Goal: Communication & Community: Answer question/provide support

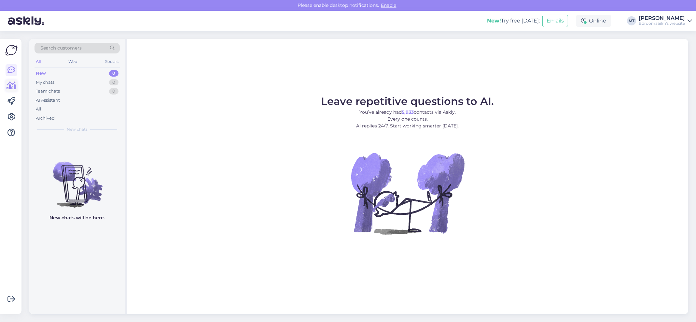
click at [8, 84] on icon at bounding box center [11, 86] width 9 height 8
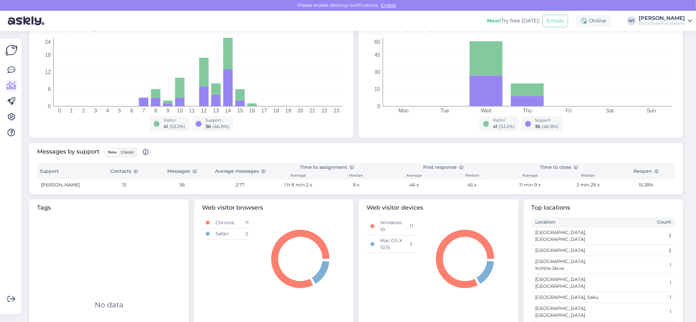
scroll to position [130, 0]
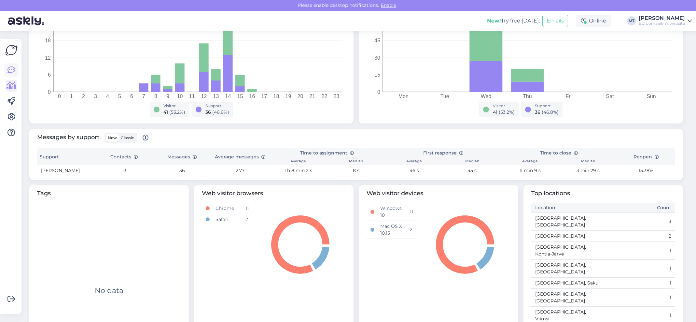
click at [11, 70] on icon at bounding box center [11, 70] width 8 height 8
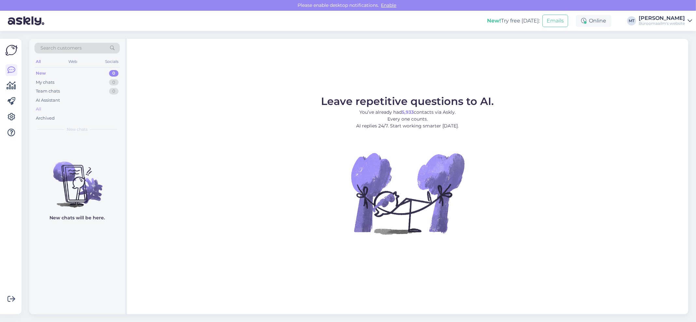
click at [39, 111] on div "All" at bounding box center [39, 109] width 6 height 7
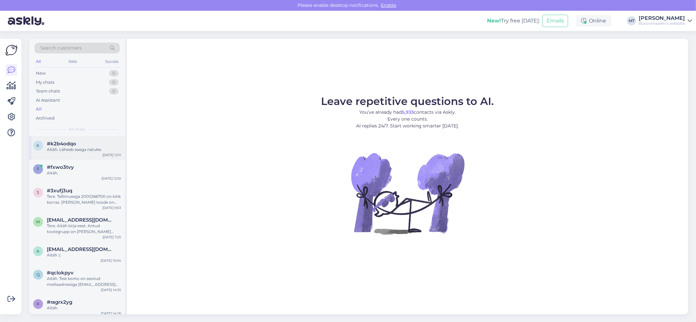
click at [74, 151] on div "Aitäh. Läheab aaega natuke." at bounding box center [84, 150] width 74 height 6
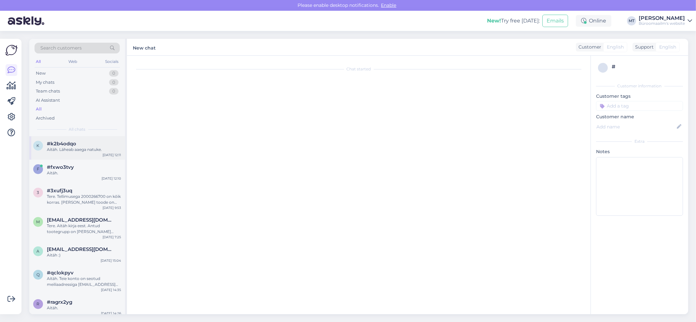
scroll to position [1236, 0]
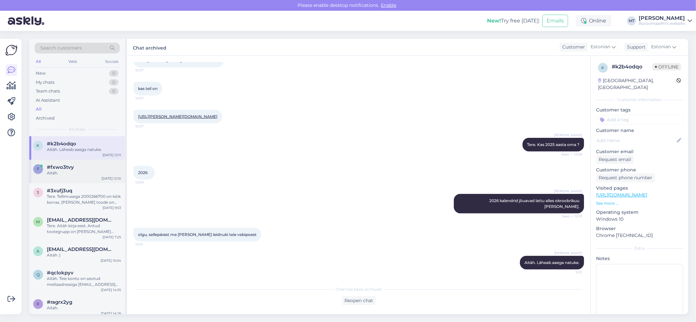
click at [69, 175] on div "Aitäh." at bounding box center [84, 173] width 74 height 6
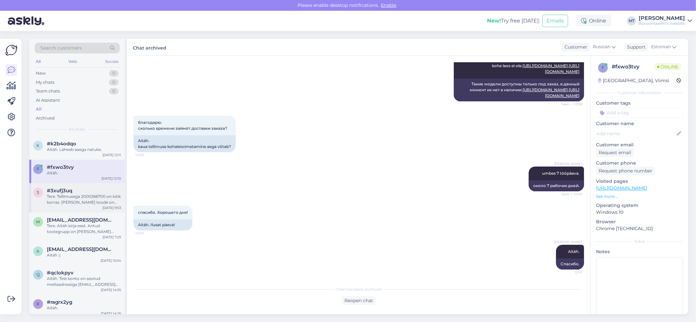
click at [65, 200] on div "Tere. Tellimusega 2000266700 on kõik korras. Soovitud toode on tellitud ja anna…" at bounding box center [84, 199] width 74 height 12
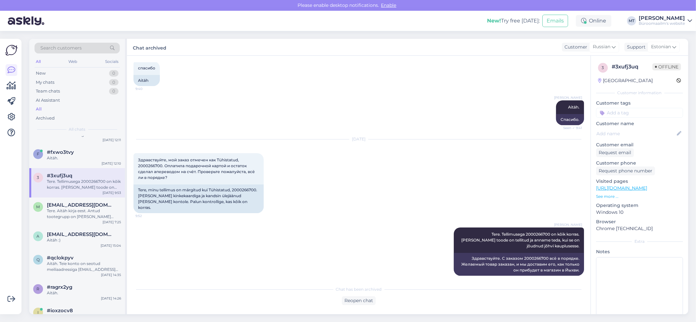
scroll to position [0, 0]
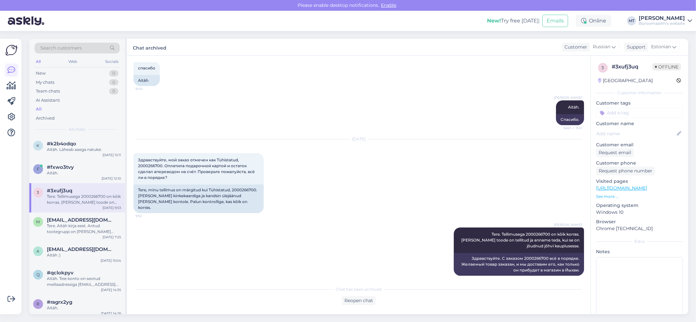
click at [13, 72] on icon at bounding box center [11, 70] width 8 height 8
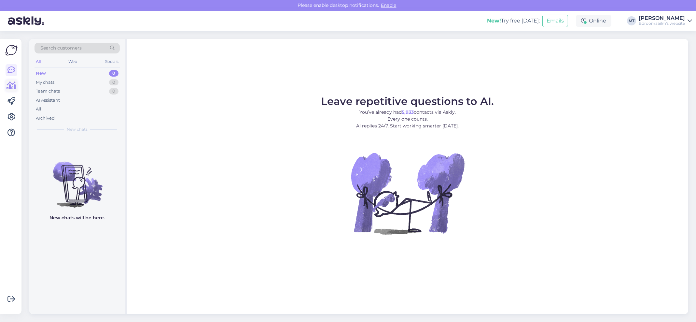
click at [9, 85] on icon at bounding box center [11, 86] width 9 height 8
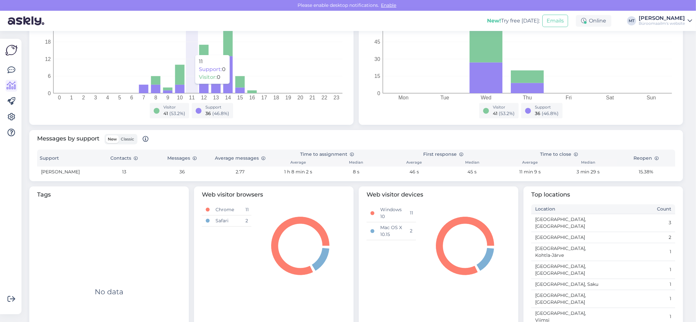
scroll to position [130, 0]
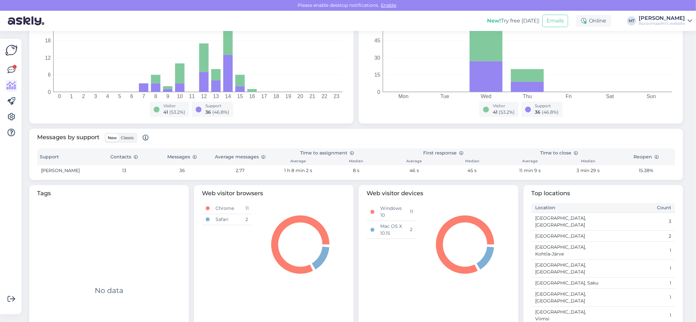
click at [128, 138] on span "Classic" at bounding box center [127, 137] width 13 height 5
click at [119, 134] on input "Classic" at bounding box center [119, 134] width 0 height 0
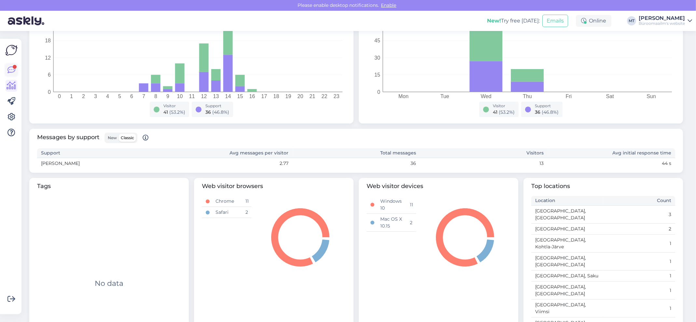
click at [14, 69] on icon at bounding box center [11, 70] width 8 height 8
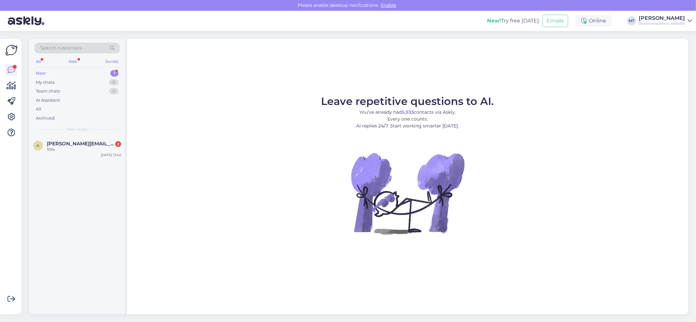
click at [41, 72] on div "New" at bounding box center [41, 73] width 10 height 7
click at [59, 147] on div "10tk" at bounding box center [84, 150] width 74 height 6
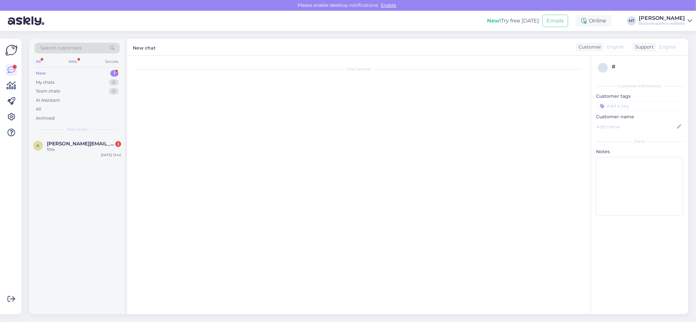
scroll to position [638, 0]
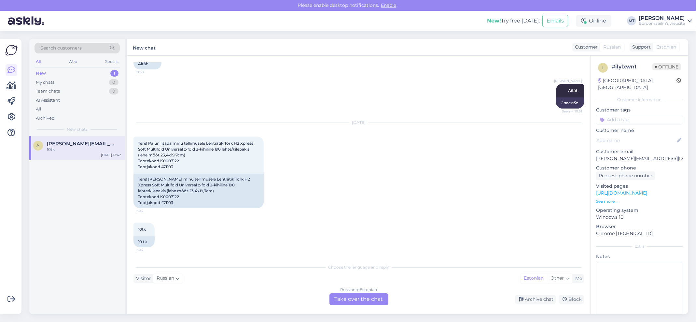
click at [369, 298] on div "Russian to Estonian Take over the chat" at bounding box center [359, 299] width 59 height 12
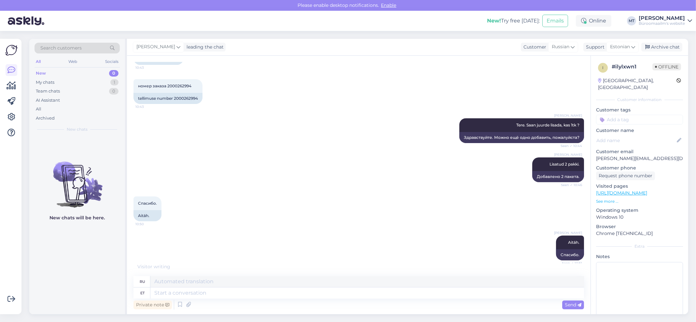
scroll to position [449, 0]
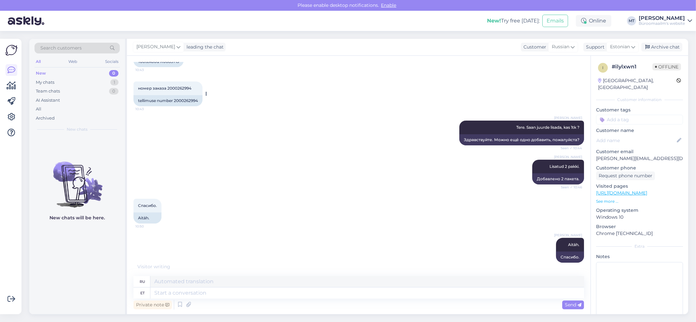
click at [191, 106] on div "tellimuse number 2000262994" at bounding box center [167, 100] width 69 height 11
copy div "2000262994"
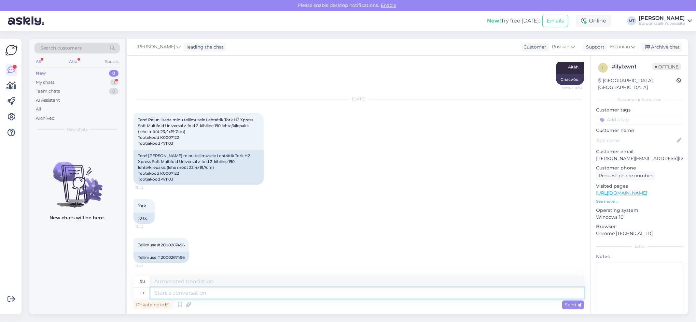
click at [165, 296] on textarea at bounding box center [367, 292] width 434 height 11
type textarea "tere."
type textarea "привет."
type textarea "tere. Aitäh, l"
type textarea "Привет. Спасибо."
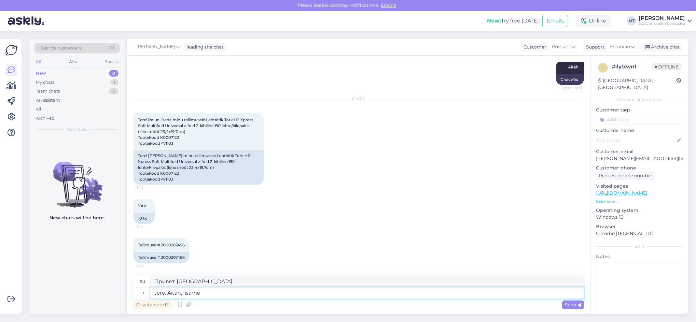
type textarea "tere. Aitäh, lisame"
type textarea "Здравствуйте. Спасибо, мы вас добавим."
type textarea "tere. Aitäh, lisame juurde."
type textarea "Здравствуйте. Спасибо, мы добавим."
click at [157, 294] on textarea "tere. Aitäh, lisame juurde." at bounding box center [367, 292] width 434 height 11
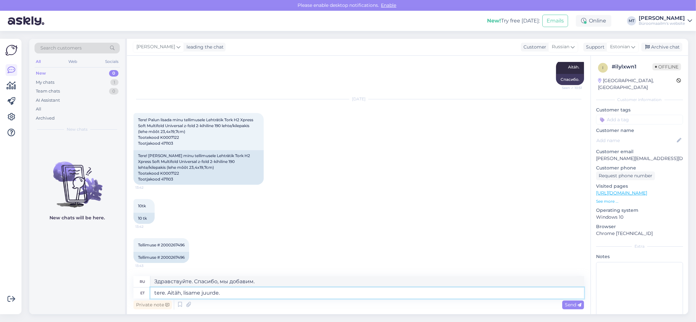
click at [155, 294] on textarea "tere. Aitäh, lisame juurde." at bounding box center [367, 292] width 434 height 11
type textarea "Tere. Aitäh, lisame juurde."
click at [576, 303] on span "Send" at bounding box center [573, 305] width 17 height 6
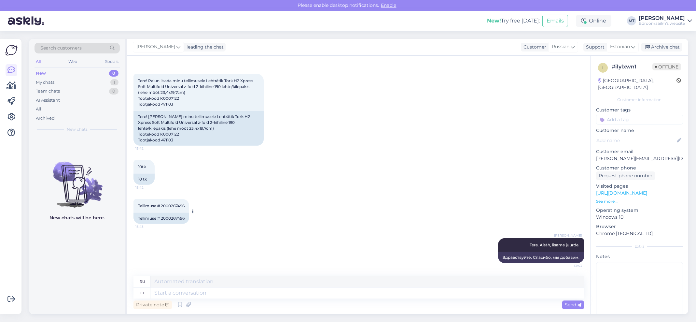
click at [178, 217] on div "Tellimuse # 2000267496" at bounding box center [161, 218] width 56 height 11
copy div "2000267496"
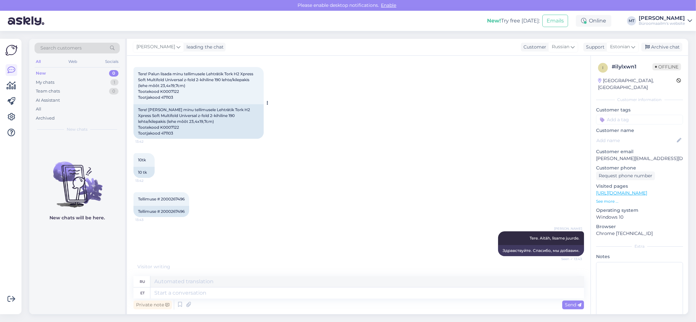
click at [171, 132] on div "Tere! Palun lisa minu tellimusele Lehträtik Tork H2 Xpress Soft Multifold Unive…" at bounding box center [198, 121] width 130 height 35
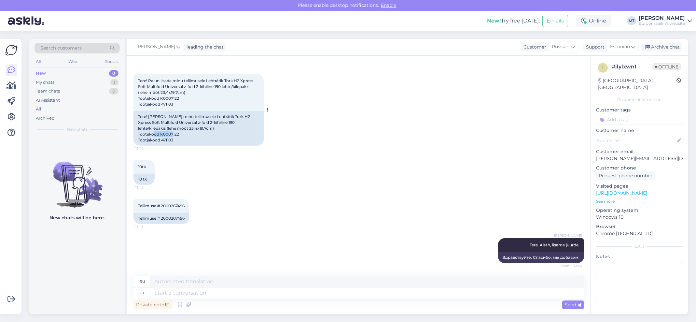
click at [171, 132] on div "Tere! Palun lisa minu tellimusele Lehträtik Tork H2 Xpress Soft Multifold Unive…" at bounding box center [198, 128] width 130 height 35
copy div "K0007122"
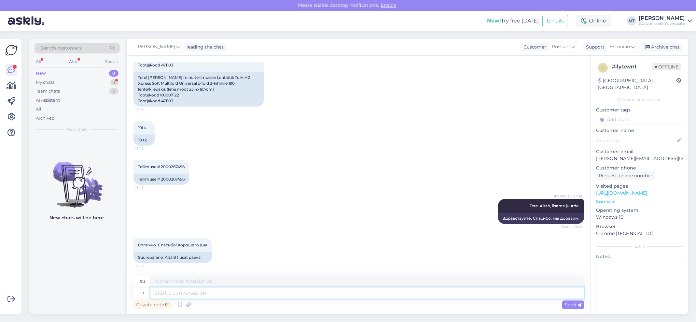
click at [174, 295] on textarea at bounding box center [367, 292] width 434 height 11
type textarea "Aitäh."
type textarea "Спасибо."
type textarea "Aitäh."
click at [579, 303] on icon at bounding box center [580, 305] width 4 height 4
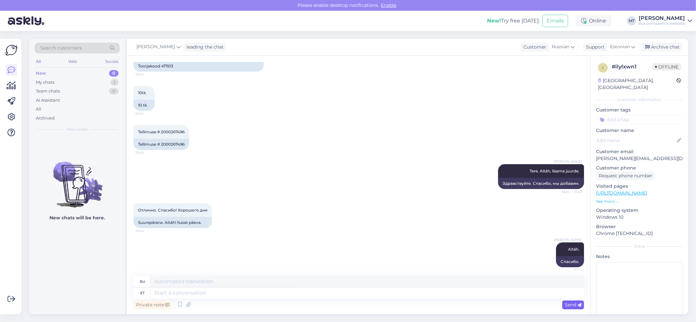
scroll to position [779, 0]
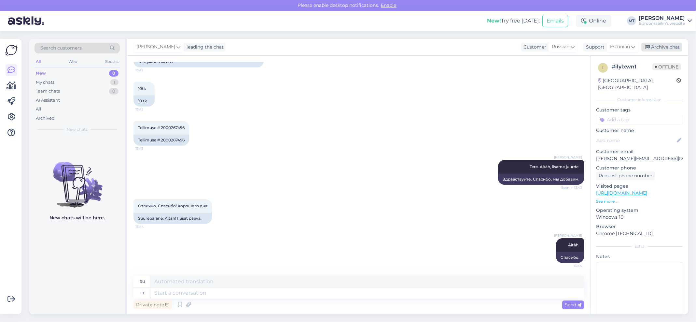
click at [667, 46] on div "Archive chat" at bounding box center [661, 47] width 41 height 9
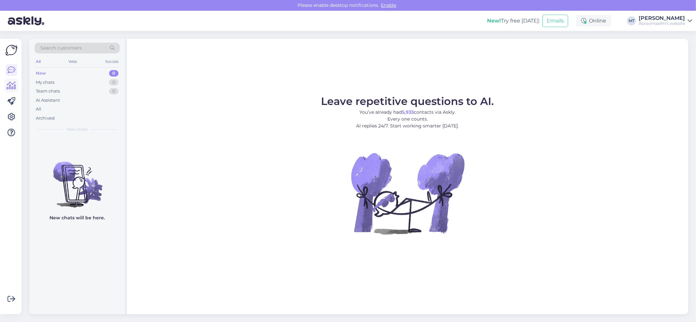
click at [12, 82] on icon at bounding box center [11, 86] width 9 height 8
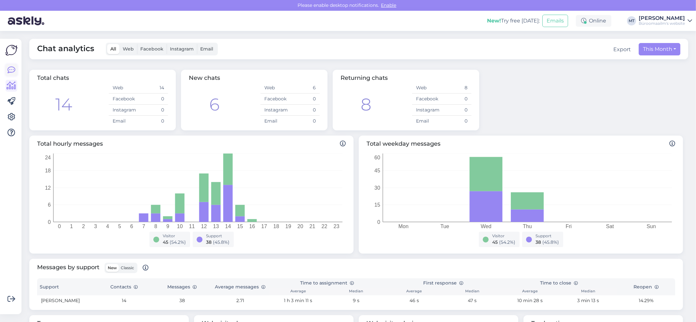
click at [10, 75] on link at bounding box center [12, 70] width 12 height 12
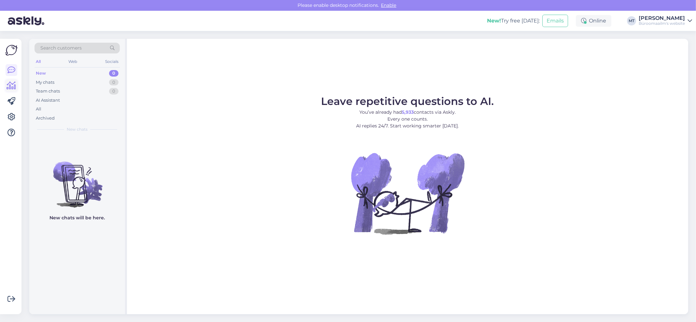
click at [10, 82] on icon at bounding box center [11, 86] width 9 height 8
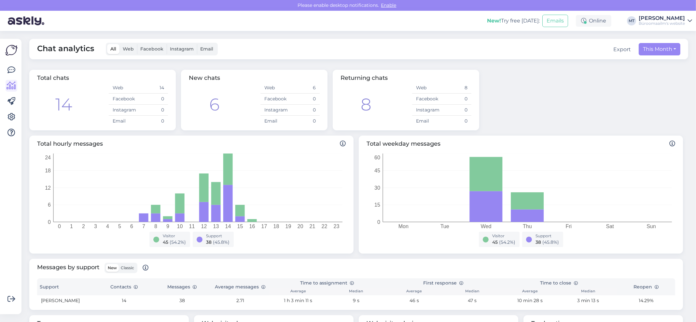
click at [5, 69] on div "Get more Your checklist to get more value from Askly. Close Connect FB and IG m…" at bounding box center [10, 176] width 21 height 275
click at [8, 70] on icon at bounding box center [11, 70] width 8 height 8
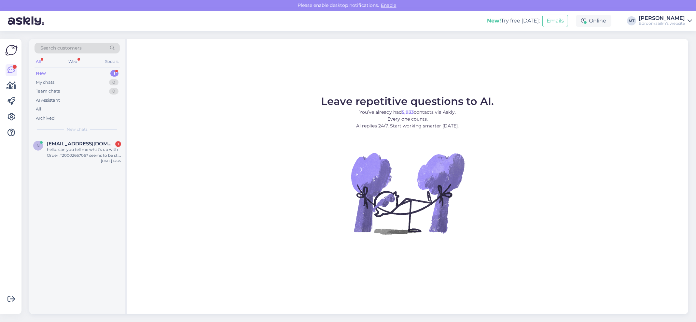
click at [39, 69] on div "New 1" at bounding box center [77, 73] width 85 height 9
drag, startPoint x: 57, startPoint y: 148, endPoint x: 75, endPoint y: 150, distance: 18.0
click at [57, 147] on div "hello. can you tell me what's up with Order #2000266706? seems to be still "pro…" at bounding box center [84, 153] width 74 height 12
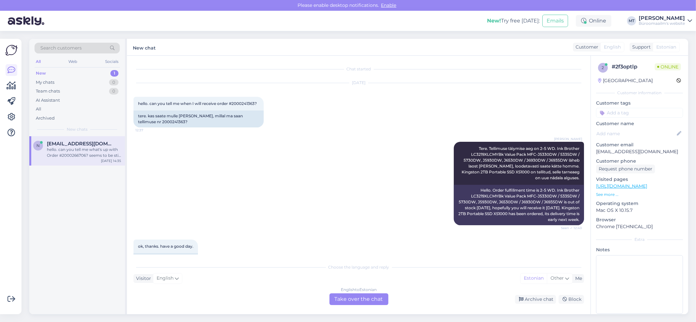
scroll to position [1478, 0]
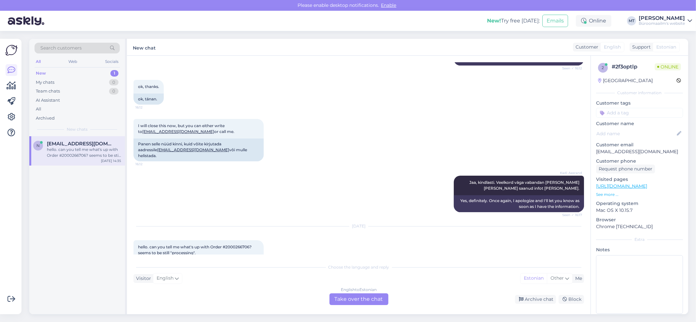
click at [355, 297] on div "English to Estonian Take over the chat" at bounding box center [359, 299] width 59 height 12
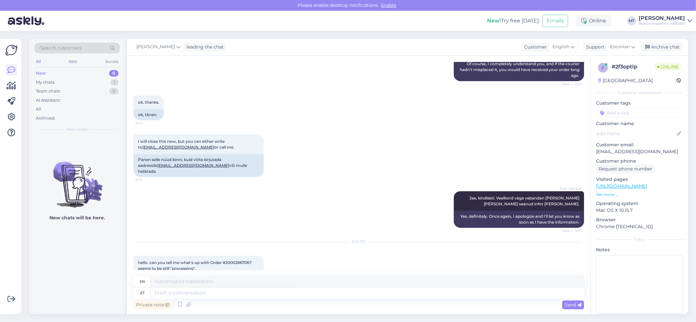
click at [146, 275] on div "Tere. Kas saaksite öelda, mis toimub tellimusega nr 2000266706? Paistab, et see…" at bounding box center [198, 283] width 130 height 17
copy div "2000266706"
click at [190, 292] on textarea at bounding box center [367, 292] width 434 height 11
type textarea "Tere."
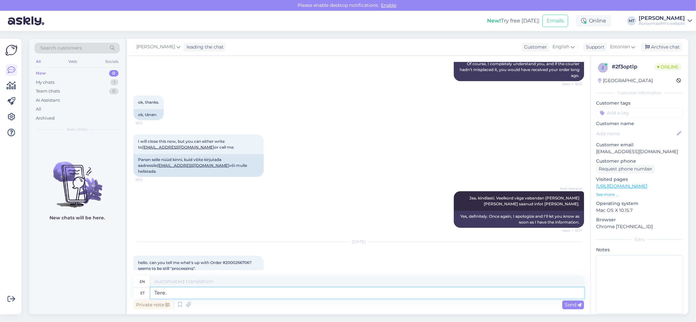
type textarea "Hello."
type textarea "Tere. lkahjuks o"
type textarea "Hello. Unfortunately"
type textarea "Tere. lkahjuks on"
type textarea "Hello. Unfortunately,"
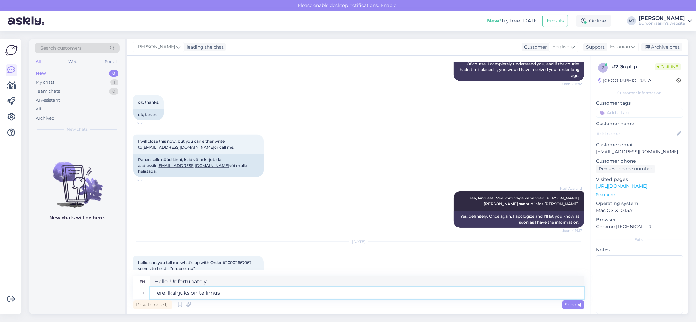
type textarea "Tere. lkahjuks on tellimus"
type textarea "Hello. Unfortunately, the order"
type textarea "Tere. lkahjuks on tellimus veel"
type textarea "Hello. Unfortunately, the order is still pending."
type textarea "Tere. lkahjuks on telli"
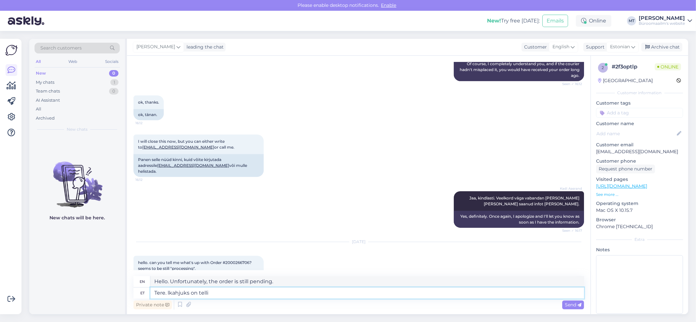
type textarea "Hello. Unfortunately, the order"
type textarea "Tere. lkahjuks o"
type textarea "Hello. Unfortunately,"
type textarea "Tere. lkahjuks"
type textarea "Hello. Unfortunately"
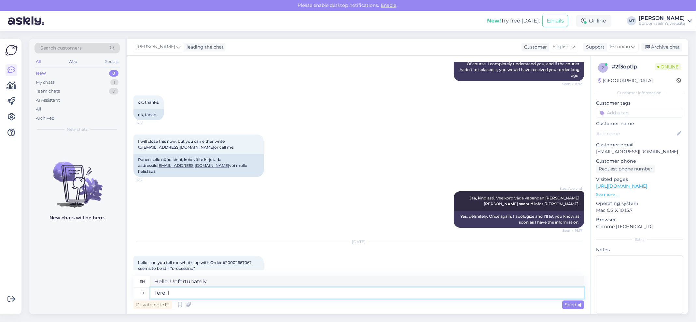
type textarea "Tere."
type textarea "Hello."
type textarea "Tere. Kahjuks o"
type textarea "Hello. Unfortunately"
type textarea "Tere. Kahjuks on"
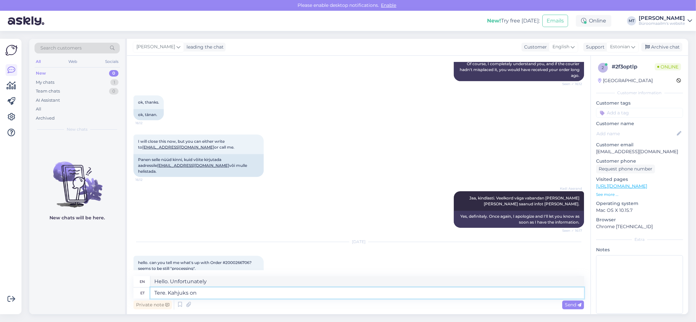
type textarea "Hello. Unfortunately,"
type textarea "Tere. Kahjuks on tellimusest"
type textarea "Hello. Unfortunately, the order is out of stock."
type textarea "Tere. Kahjuks on tellimusest puudu"
type textarea "Hello. Unfortunately, there is something missing from the order."
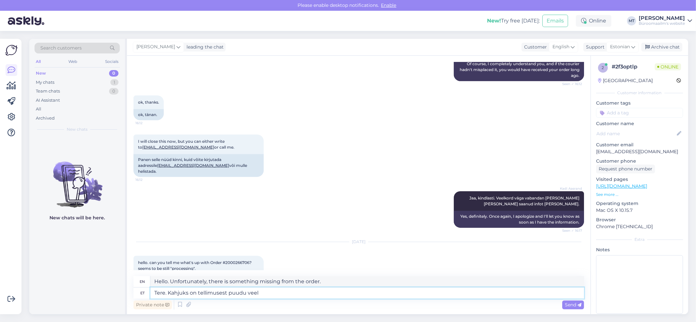
type textarea "Tere. Kahjuks on tellimusest puudu veel"
type textarea "Hello. Unfortunately, there is still something missing from the order."
type textarea "Tere. Kahjuks on tellimusest puudu veel toode"
type textarea "Hello. Unfortunately, there is still one product missing from the order."
paste textarea "External SSD|SAMSUNG|T7|2TB|USB 3.2|Write speed 1000 MBytes/sec|Read speed 1050…"
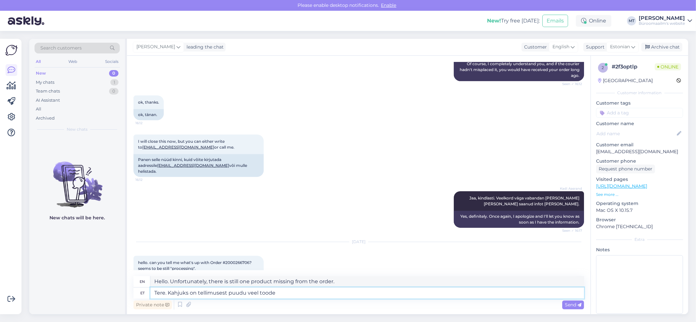
type textarea "Tere. Kahjuks on tellimusest puudu veel toode External SSD|SAMSUNG|T7|2TB|USB 3…"
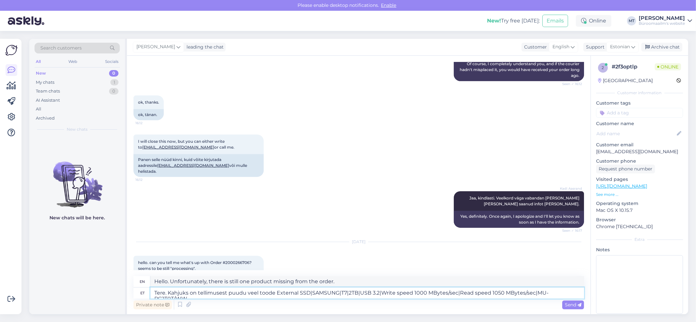
type textarea "Hello. Unfortunately, the product External SSD|SAMSUNG|T7|2TB|USB 3.2 |Write sp…"
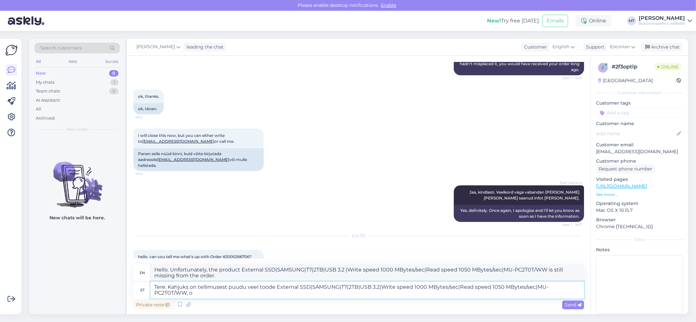
scroll to position [1474, 0]
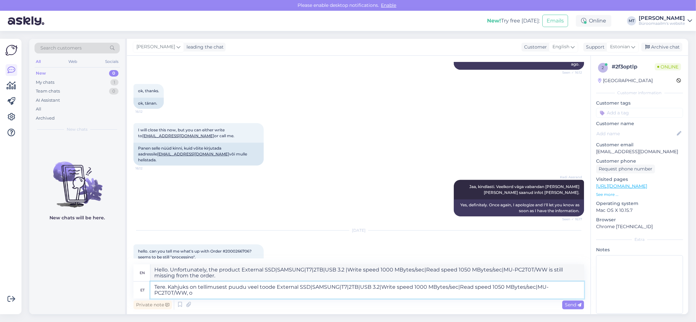
type textarea "Tere. Kahjuks on tellimusest puudu veel toode External SSD|SAMSUNG|T7|2TB|USB 3…"
type textarea "Hello. Unfortunately, the product External SSD|SAMSUNG|T7|2TB|USB 3.2 |Write sp…"
type textarea "Tere. Kahjuks on tellimusest puudu veel toode External SSD|SAMSUNG|T7|2TB|USB 3…"
type textarea "Hello. Unfortunately, the product External SSD|SAMSUNG|T7|2TB|USB 3.2 |Write sp…"
type textarea "Tere. Kahjuks on tellimusest puudu veel toode External SSD|SAMSUNG|T7|2TB|USB 3…"
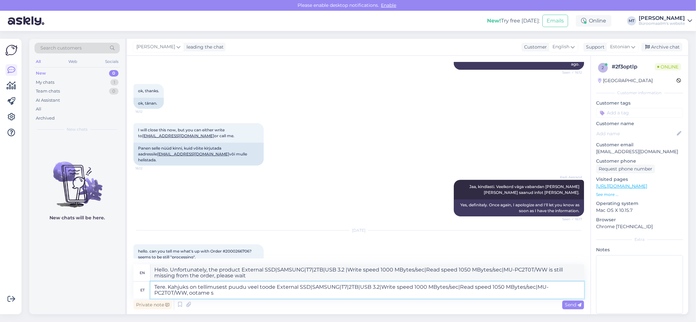
type textarea "Hello. Unfortunately, the product External SSD|SAMSUNG|T7|2TB|USB 3.2 |Write sp…"
type textarea "Tere. Kahjuks on tellimusest puudu veel toode External SSD|SAMSUNG|T7|2TB|USB 3…"
type textarea "Hello. Unfortunately, the product External SSD|SAMSUNG|T7|2TB|USB 3.2 |Write sp…"
type textarea "Tere. Kahjuks on tellimusest puudu veel toode External SSD|SAMSUNG|T7|2TB|USB 3…"
type textarea "Hello. Unfortunately, the product External SSD|SAMSUNG|T7|2TB|USB 3.2 |Write sp…"
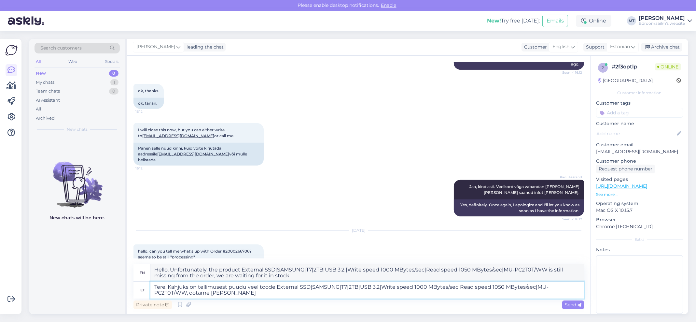
type textarea "Tere. Kahjuks on tellimusest puudu veel toode External SSD|SAMSUNG|T7|2TB|USB 3…"
type textarea "Hello. Unfortunately, the product External SSD|SAMSUNG|T7|2TB|USB 3.2 |Write sp…"
type textarea "Tere. Kahjuks on tellimusest puudu veel toode External SSD|SAMSUNG|T7|2TB|USB 3…"
type textarea "Hello. Unfortunately, the product External SSD|SAMSUNG|T7|2TB|USB 3.2 |Write sp…"
type textarea "Tere. Kahjuks on tellimusest puudu veel toode External SSD|SAMSUNG|T7|2TB|USB 3…"
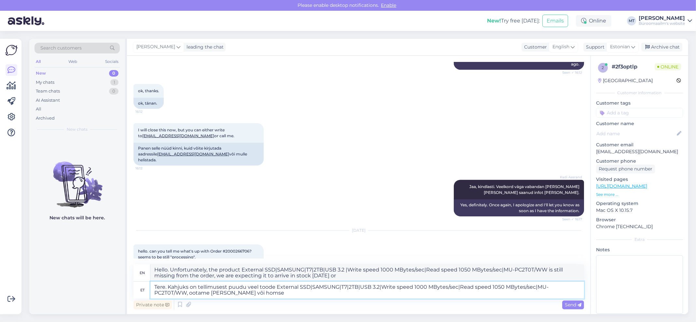
type textarea "Hello. Unfortunately, the product External SSD|SAMSUNG|T7|2TB|USB 3.2 |Write sp…"
type textarea "Tere. Kahjuks on tellimusest puudu veel toode External SSD|SAMSUNG|T7|2TB|USB 3…"
type textarea "Hello. Unfortunately, the product External SSD|SAMSUNG|T7|2TB|USB 3.2 |Write sp…"
type textarea "Tere. Kahjuks on tellimusest puudu veel toode External SSD|SAMSUNG|T7|2TB|USB 3…"
type textarea "Hello. Unfortunately, the product External SSD|SAMSUNG|T7|2TB|USB 3.2 |Write sp…"
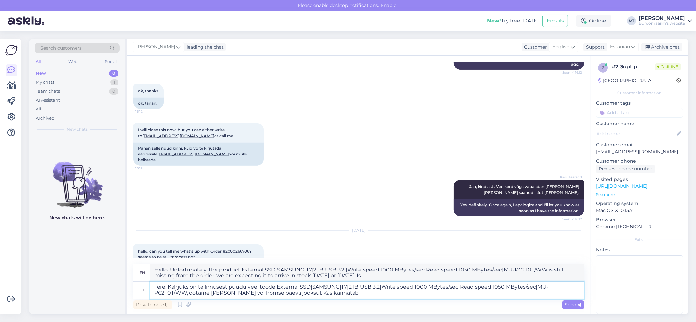
type textarea "Tere. Kahjuks on tellimusest puudu veel toode External SSD|SAMSUNG|T7|2TB|USB 3…"
type textarea "Hello. Unfortunately, the product External SSD|SAMSUNG|T7|2TB|USB 3.2 |Write sp…"
type textarea "Tere. Kahjuks on tellimusest puudu veel toode External SSD|SAMSUNG|T7|2TB|USB 3…"
type textarea "Hello. Unfortunately, the product External SSD|SAMSUNG|T7|2TB|USB 3.2 |Write sp…"
type textarea "Tere. Kahjuks on tellimusest puudu veel toode External SSD|SAMSUNG|T7|2TB|USB 3…"
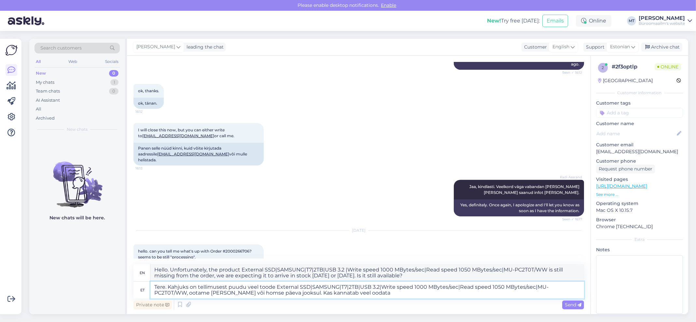
type textarea "Hello. Unfortunately, the product External SSD|SAMSUNG|T7|2TB|USB 3.2 |Write sp…"
type textarea "Tere. Kahjuks on tellimusest puudu veel toode External SSD|SAMSUNG|T7|2TB|USB 3…"
type textarea "Hello. Unfortunately, the product External SSD|SAMSUNG|T7|2TB|USB 3.2 |Write sp…"
type textarea "Tere. Kahjuks on tellimusest puudu veel toode External SSD|SAMSUNG|T7|2TB|USB 3…"
type textarea "Hello. Unfortunately, the product External SSD|SAMSUNG|T7|2TB|USB 3.2 |Write sp…"
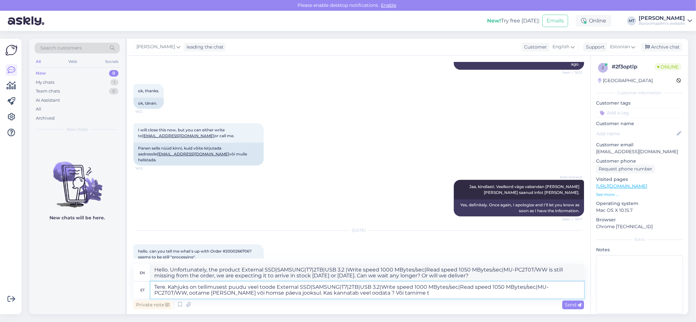
type textarea "Tere. Kahjuks on tellimusest puudu veel toode External SSD|SAMSUNG|T7|2TB|USB 3…"
type textarea "Hello. Unfortunately, the product External SSD|SAMSUNG|T7|2TB|USB 3.2 |Write sp…"
type textarea "Tere. Kahjuks on tellimusest puudu veel toode External SSD|SAMSUNG|T7|2TB|USB 3…"
type textarea "Hello. Unfortunately, the product External SSD|SAMSUNG|T7|2TB|USB 3.2 |Write sp…"
type textarea "Tere. Kahjuks on tellimusest puudu veel toode External SSD|SAMSUNG|T7|2TB|USB 3…"
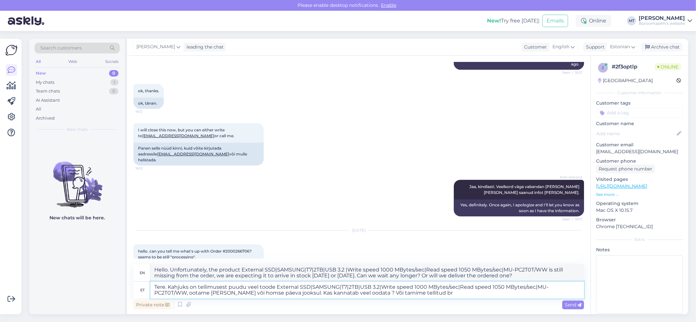
type textarea "Hello. Unfortunately, the product External SSD|SAMSUNG|T7|2TB|USB 3.2 |Write sp…"
type textarea "Tere. Kahjuks on tellimusest puudu veel toode External SSD|SAMSUNG|T7|2TB|USB 3…"
type textarea "Hello. Unfortunately, the product External SSD|SAMSUNG|T7|2TB|USB 3.2 |Write sp…"
type textarea "Tere. Kahjuks on tellimusest puudu veel toode External SSD|SAMSUNG|T7|2TB|USB 3…"
type textarea "Hello. Unfortunately, the product External SSD|SAMSUNG|T7|2TB|USB 3.2 |Write sp…"
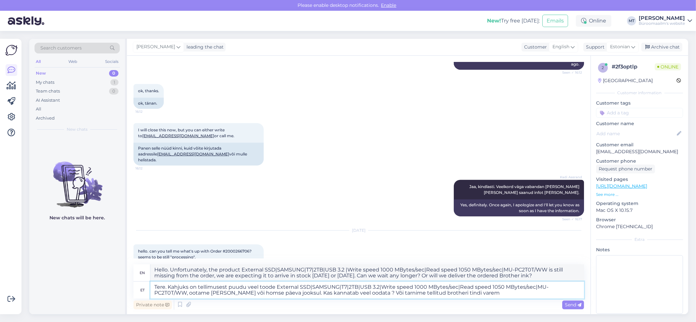
type textarea "Tere. Kahjuks on tellimusest puudu veel toode External SSD|SAMSUNG|T7|2TB|USB 3…"
type textarea "Hello. Unfortunately, the product External SSD|SAMSUNG|T7|2TB|USB 3.2 |Write sp…"
type textarea "Tere. Kahjuks on tellimusest puudu veel toode External SSD|SAMSUNG|T7|2TB|USB 3…"
type textarea "Hello. Unfortunately, the product External SSD|SAMSUNG|T7|2TB|USB 3.2 |Write sp…"
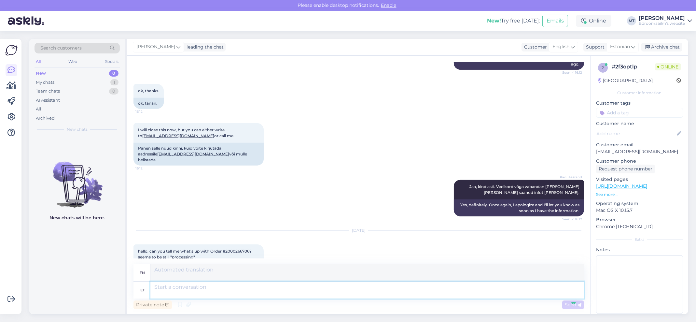
scroll to position [1560, 0]
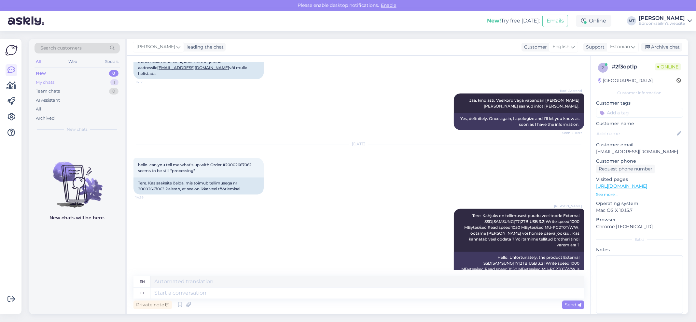
click at [43, 79] on div "My chats" at bounding box center [45, 82] width 19 height 7
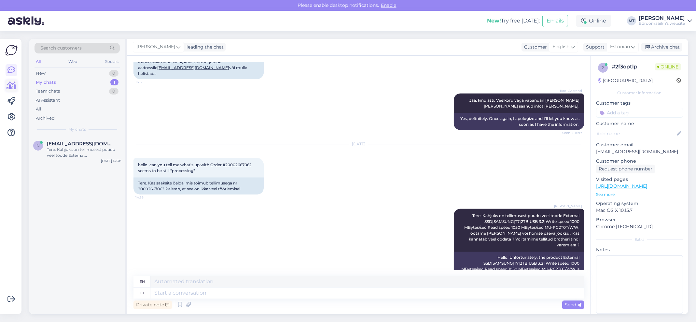
click at [11, 84] on icon at bounding box center [11, 86] width 9 height 8
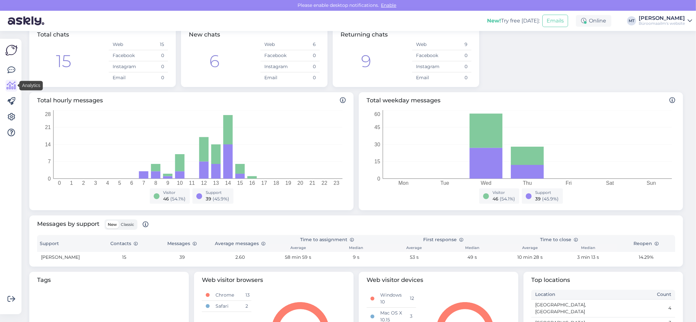
scroll to position [146, 0]
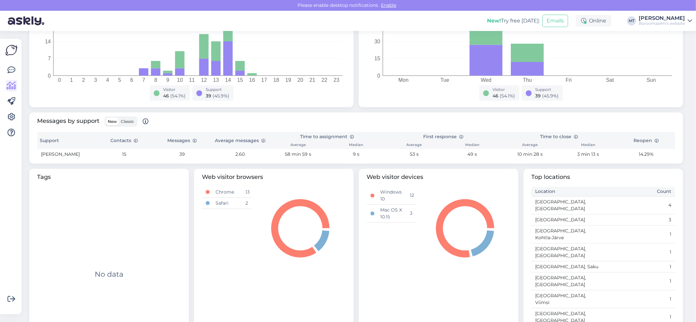
click at [131, 122] on span "Classic" at bounding box center [127, 121] width 13 height 5
click at [119, 118] on input "Classic" at bounding box center [119, 118] width 0 height 0
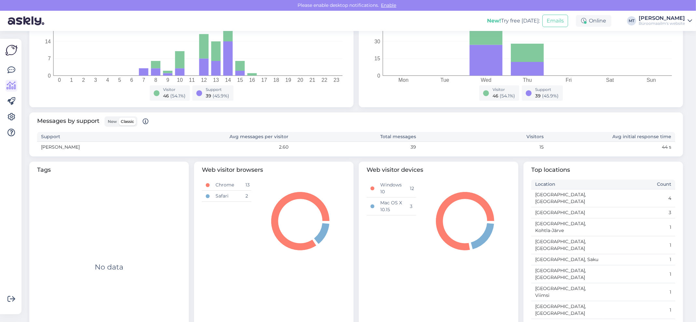
scroll to position [139, 0]
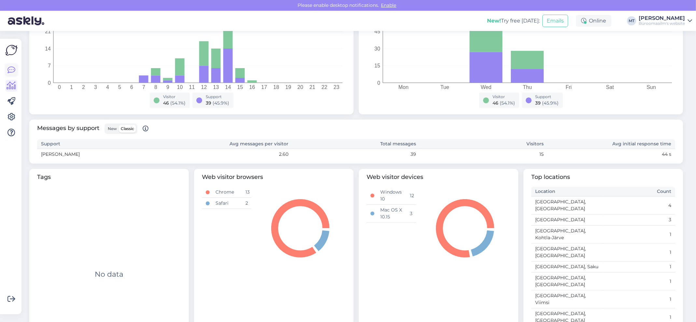
click at [14, 68] on icon at bounding box center [11, 70] width 8 height 8
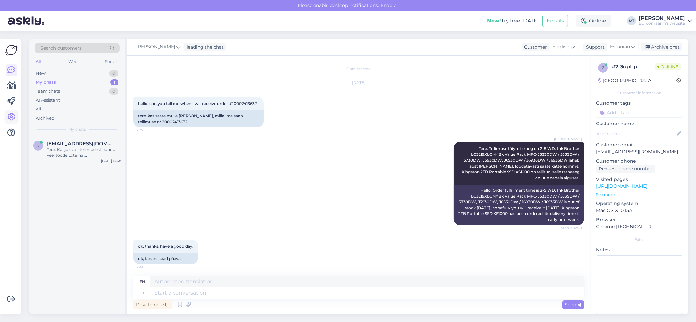
scroll to position [1560, 0]
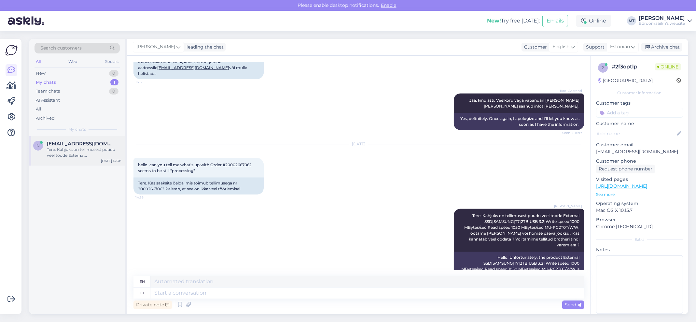
click at [69, 150] on div "Tere. Kahjuks on tellimusest puudu veel toode External SSD|SAMSUNG|T7|2TB|USB 3…" at bounding box center [84, 153] width 74 height 12
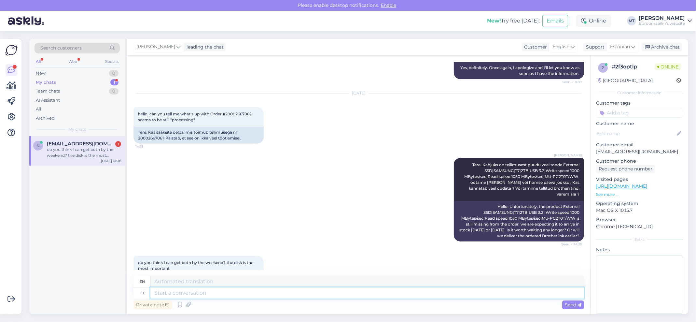
click at [183, 296] on textarea at bounding box center [367, 292] width 434 height 11
type textarea "Ei"
type textarea "No"
type textarea "Ei julge"
type textarea "I dare not"
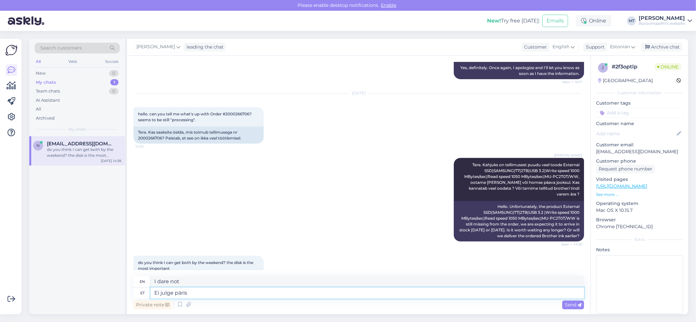
type textarea "Ei julge päris"
type textarea "I don't really dare."
type textarea "Ei julge päris 100"
type textarea "I don't dare quite 100"
type textarea "Ei julge päris 100 protsenti l"
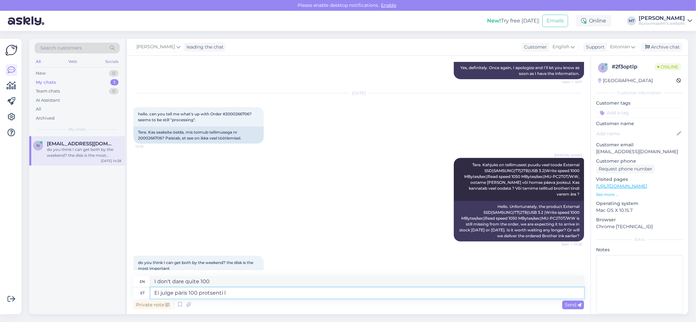
type textarea "Not quite 100 percent sure"
type textarea "Ei julge päris 100 protsenti lubada."
type textarea "I don't dare to promise 100 percent."
type textarea "Ei julge päris 100 protsenti lubada. Soovite"
type textarea "I don't dare to promise 100 percent. You want"
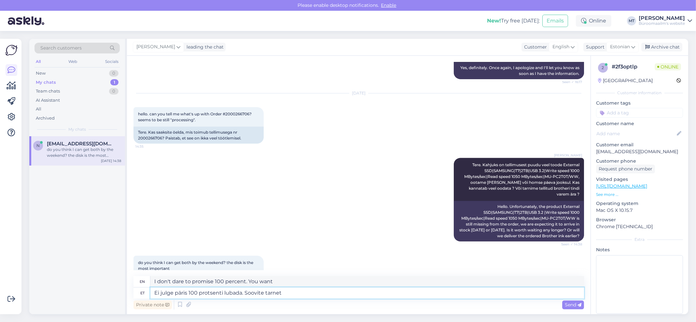
type textarea "Ei julge päris 100 protsenti lubada. Soovite tarnet"
type textarea "I don't dare to promise 100 percent. You want delivery"
type textarea "Ei julge päris 100 protsenti lubada. Soovite tarnet pakiautomaati, a"
type textarea "I don't dare to promise 100 percent. You want delivery to a parcel terminal,"
type textarea "Ei julge päris 100 protsenti lubada. Soovite tarnet pakiautomaati, aga"
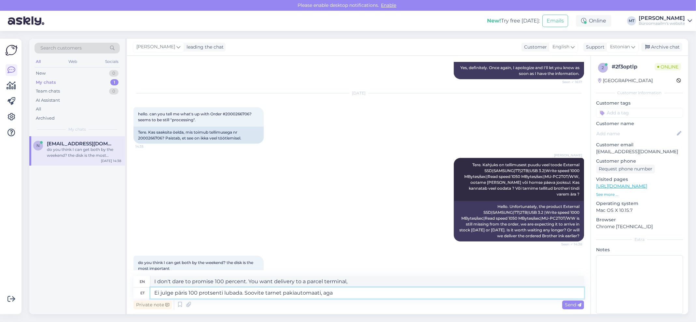
type textarea "I don't dare to promise 100 percent. You want delivery to a parcel terminal, but"
type textarea "Ei julge päris 100 protsenti lubada. Soovite tarnet pakiautomaati, aga see"
type textarea "I don't dare to promise 100 percent. You want delivery to a parcel terminal, bu…"
type textarea "Ei julge päris 100 protsenti lubada. Soovite tarnet pakiautomaati, aga see võtab"
type textarea "I don't dare to promise 100 percent. You want delivery to a parcel terminal, bu…"
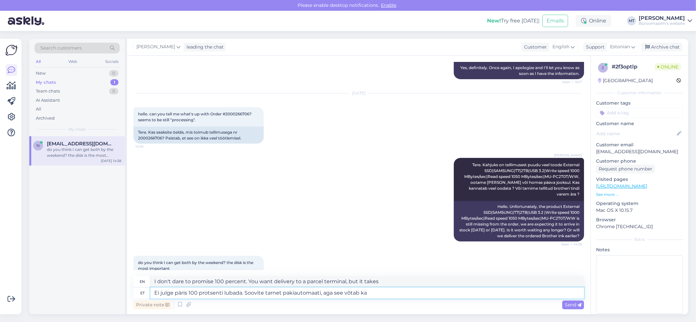
type textarea "Ei julge päris 100 protsenti lubada. Soovite tarnet pakiautomaati, aga see võta…"
type textarea "I don't dare to promise 100 percent. You want delivery to a parcel terminal, bu…"
type textarea "Ei julge päris 100 protsenti lubada. Soovite tarnet pakiautomaati, aga see võta…"
type textarea "I don't dare to promise 100 percent. You want delivery to a parcel terminal, bu…"
click at [434, 293] on textarea "Ei julge päris 100 protsenti lubada. Soovite tarnet pakiautomaati, aga see võta…" at bounding box center [367, 292] width 434 height 11
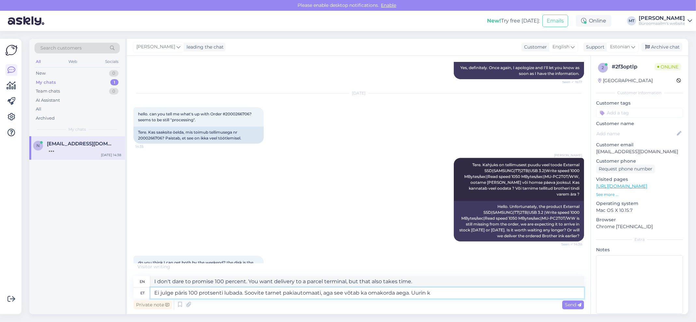
type textarea "Ei julge päris 100 protsenti lubada. Soovite tarnet pakiautomaati, aga see võta…"
type textarea "I don't dare to promise 100 percent. You want delivery to a parcel terminal, bu…"
type textarea "Ei julge päris 100 protsenti lubada. Soovite tarnet pakiautomaati, aga see võta…"
type textarea "I don't dare to promise 100 percent. You want delivery to a parcel terminal, bu…"
type textarea "Ei julge päris 100 protsenti lubada. Soovite tarnet pakiautomaati, aga see võta…"
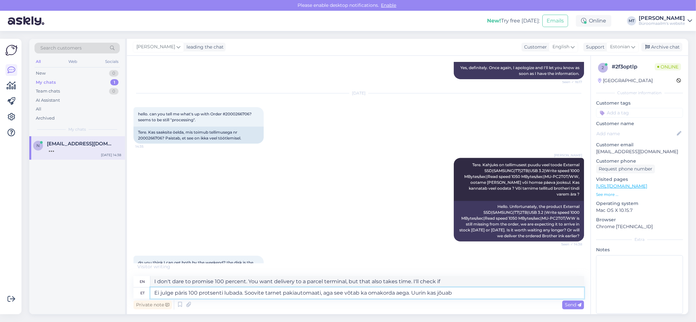
type textarea "I don't dare to promise 100 percent. You want delivery to a parcel terminal, bu…"
type textarea "Ei julge päris 100 protsenti lubada. Soovite tarnet pakiautomaati, aga see võta…"
type textarea "I don't dare to promise 100 percent. You want delivery to a parcel terminal, bu…"
type textarea "Ei julge päris 100 protsenti lubada. Soovite tarnet pakiautomaati, aga see võta…"
type textarea "I don't dare to promise 100 percent. You want delivery to a parcel terminal, bu…"
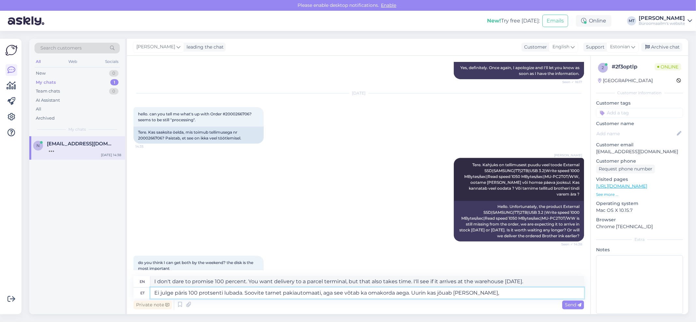
type textarea "Ei julge päris 100 protsenti lubada. Soovite tarnet pakiautomaati, aga see võta…"
type textarea "I don't dare to promise 100 percent. You want delivery to a parcel terminal, bu…"
type textarea "Ei julge päris 100 protsenti lubada. Soovite tarnet pakiautomaati, aga see võta…"
type textarea "I don't dare to promise 100 percent. You want delivery to a parcel terminal, bu…"
type textarea "Ei julge päris 100 protsenti lubada. Soovite tarnet pakiautomaati, aga see võta…"
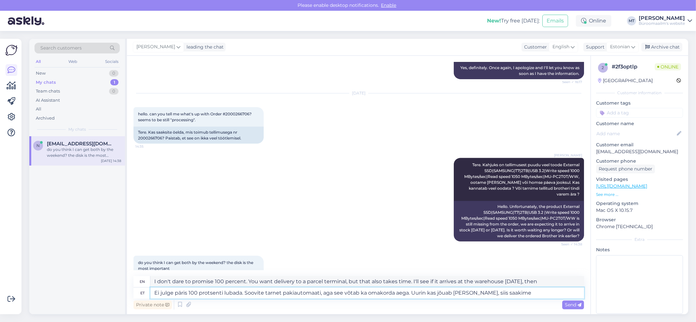
type textarea "I don't dare to promise 100 percent. You want delivery to a parcel terminal, bu…"
type textarea "Ei julge päris 100 protsenti lubada. Soovite tarnet pakiautomaati, aga see võta…"
type textarea "I don't dare to promise 100 percent. You want delivery to a parcel terminal, bu…"
type textarea "Ei julge päris 100 protsenti lubada. Soovite tarnet pakiautomaati, aga see võta…"
type textarea "I don't dare to promise 100 percent. You want delivery to a parcel terminal, bu…"
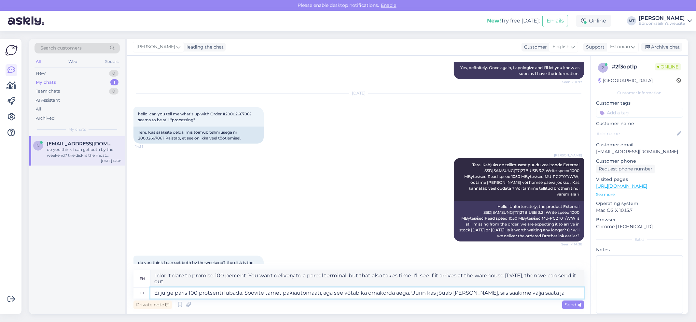
type textarea "Ei julge päris 100 protsenti lubada. Soovite tarnet pakiautomaati, aga see võta…"
type textarea "I don't dare to promise 100 percent. You want delivery to a parcel terminal, bu…"
type textarea "Ei julge päris 100 protsenti lubada. Soovite tarnet pakiautomaati, aga see võta…"
type textarea "I don't dare to promise 100 percent. You want delivery to a parcel terminal, bu…"
type textarea "Ei julge päris 100 protsenti lubada. Soovite tarnet pakiautomaati, aga see võta…"
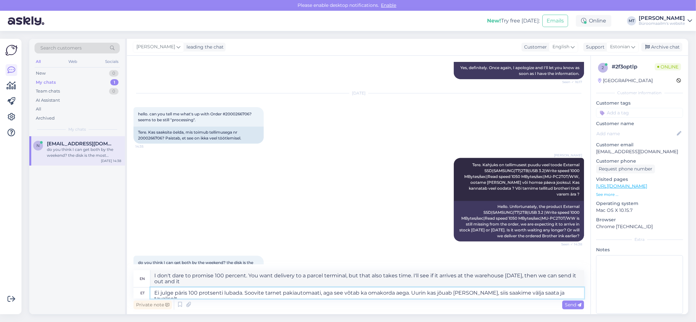
type textarea "I don't dare to promise 100 percent. You want delivery to a parcel terminal, bu…"
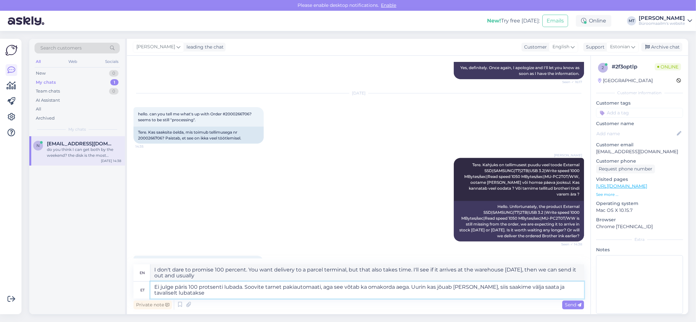
type textarea "Ei julge päris 100 protsenti lubada. Soovite tarnet pakiautomaati, aga see võta…"
type textarea "I don't dare to promise 100 percent. You want delivery to a parcel terminal, bu…"
type textarea "Ei julge päris 100 protsenti lubada. Soovite tarnet pakiautomaati, aga see võta…"
type textarea "I don't dare to promise 100 percent. You want delivery to a parcel terminal, bu…"
type textarea "Ei julge päris 100 protsenti lubada. Soovite tarnet pakiautomaati, aga see võta…"
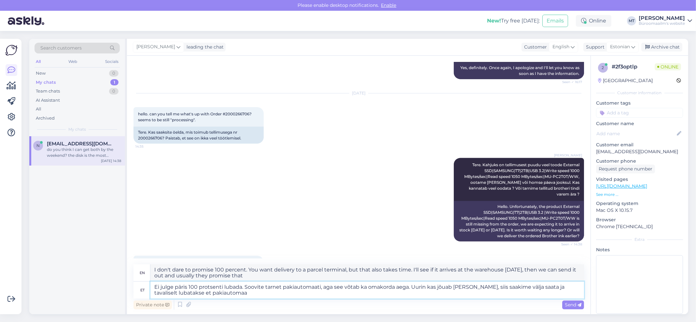
type textarea "I don't dare to promise 100 percent. You want delivery to a parcel machine, but…"
type textarea "Ei julge päris 100 protsenti lubada. Soovite tarnet pakiautomaati, aga see võta…"
type textarea "I don't dare to promise 100 percent. You want delivery to a parcel machine, but…"
type textarea "Ei julge päris 100 protsenti lubada. Soovite tarnet pakiautomaati, aga see võta…"
type textarea "I don't dare to promise 100 percent. You want delivery to a parcel machine, but…"
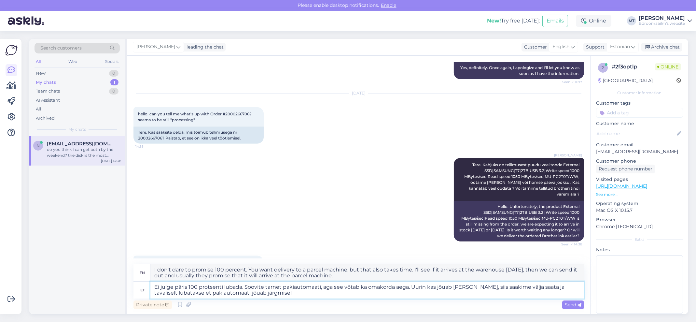
type textarea "Ei julge päris 100 protsenti lubada. Soovite tarnet pakiautomaati, aga see võta…"
type textarea "I don't dare to promise 100 percent. You want delivery to a parcel machine, but…"
type textarea "Ei julge päris 100 protsenti lubada. Soovite tarnet pakiautomaati, aga see võta…"
type textarea "I don't dare to promise 100 percent. You want delivery to a parcel machine, but…"
type textarea "Ei julge päris 100 protsenti lubada. Soovite tarnet pakiautomaati, aga see võta…"
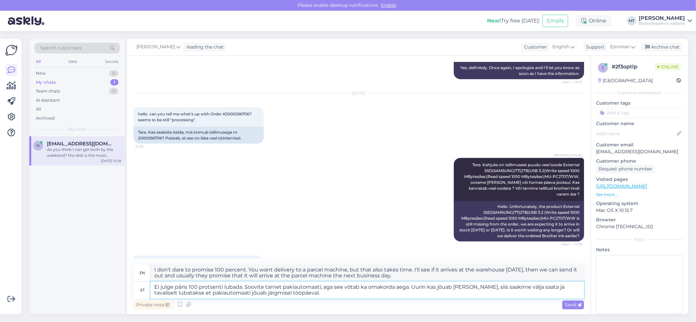
type textarea "I don't dare to promise 100 percent. You want delivery to a parcel machine, but…"
type textarea "Ei julge päris 100 protsenti lubada. Soovite tarnet pakiautomaati, aga see võta…"
type textarea "I don't dare to promise 100 percent. You want delivery to a parcel machine, but…"
type textarea "Ei julge päris 100 protsenti lubada. Soovite tarnet pakiautomaati, aga see võta…"
type textarea "I don't dare to promise 100 percent. You want delivery to a parcel machine, but…"
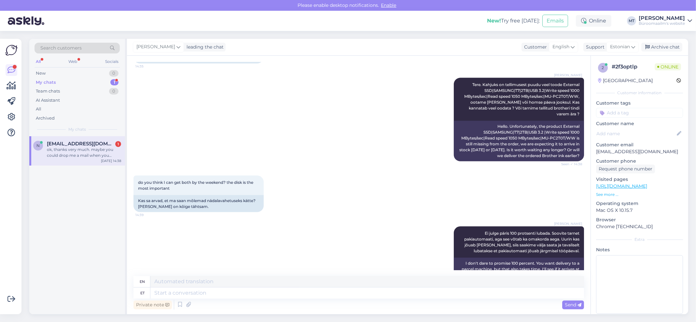
scroll to position [1742, 0]
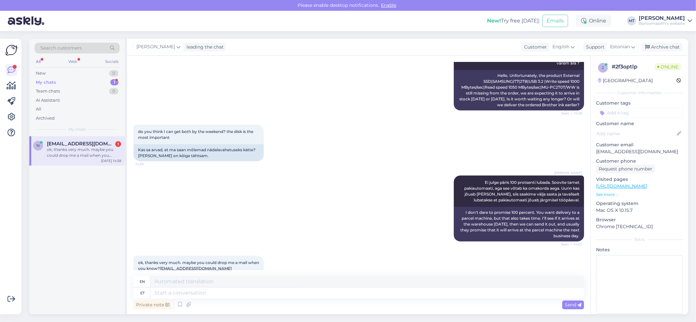
click at [208, 302] on div "Private note Send" at bounding box center [358, 304] width 451 height 12
click at [213, 291] on textarea at bounding box center [367, 292] width 434 height 11
type textarea "Aitäh."
type textarea "Thank you."
type textarea "Aitäh."
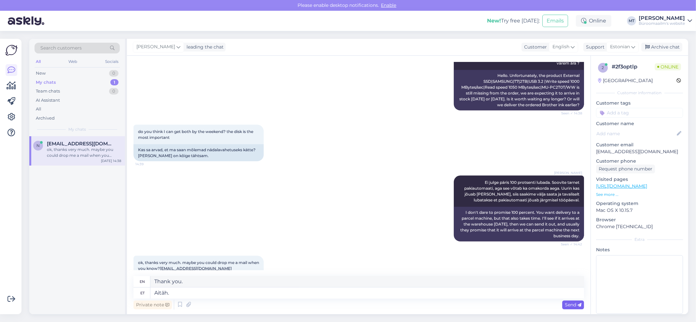
click at [568, 302] on span "Send" at bounding box center [573, 305] width 17 height 6
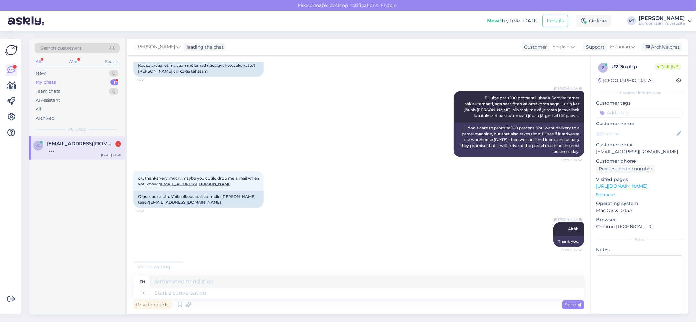
scroll to position [1859, 0]
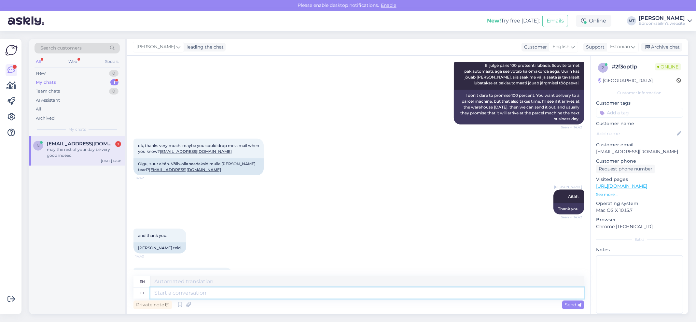
click at [226, 293] on textarea at bounding box center [367, 292] width 434 height 11
type textarea "Aitäh,"
type textarea "Thank you,"
type textarea "Aitäh, teile k"
type textarea "Thank you."
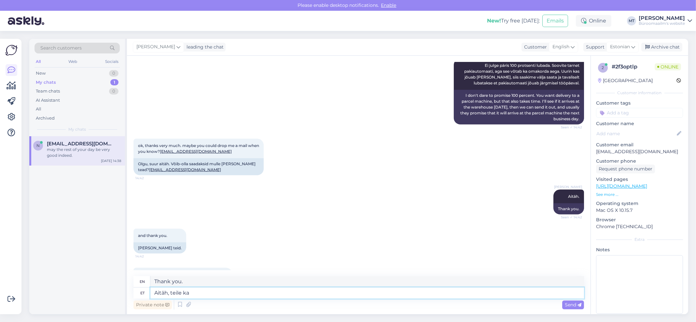
type textarea "Aitäh, teile ka"
type textarea "Thank you, you too."
type textarea "Aitäh, teile ka kaunist"
type textarea "Thank you, beautiful to you too"
type textarea "Aitäh, teile ka kaunist päeva."
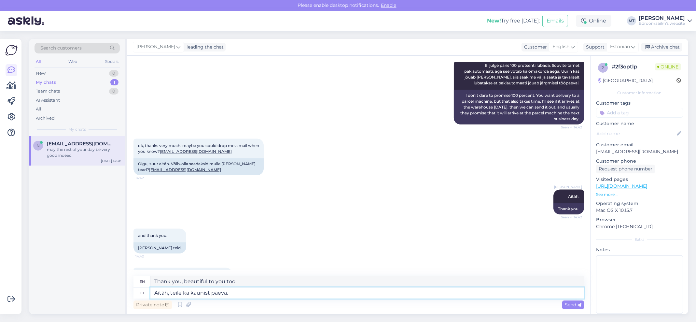
type textarea "Thank you, have a nice day too."
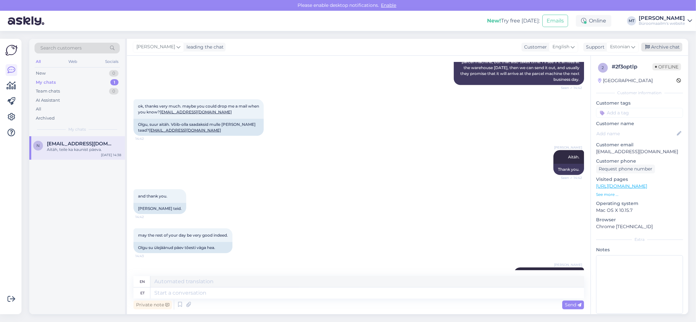
click at [673, 45] on div "Archive chat" at bounding box center [661, 47] width 41 height 9
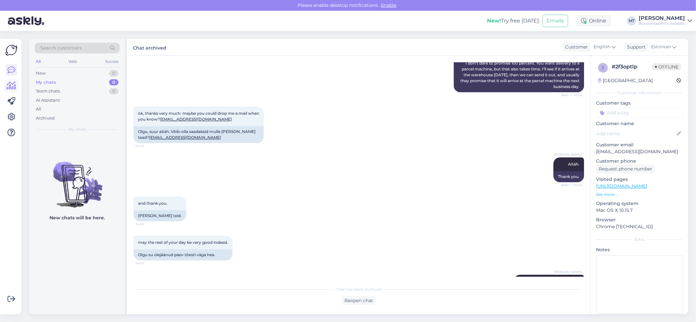
click at [14, 87] on icon at bounding box center [11, 86] width 9 height 8
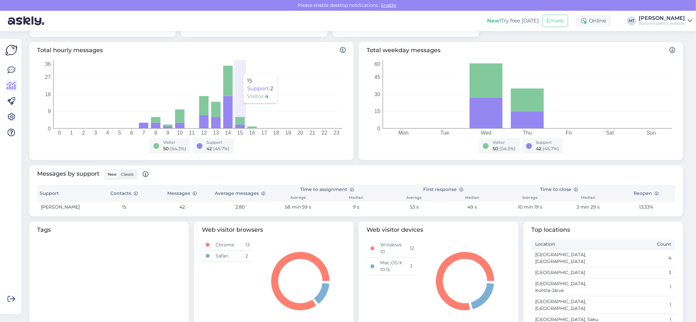
scroll to position [130, 0]
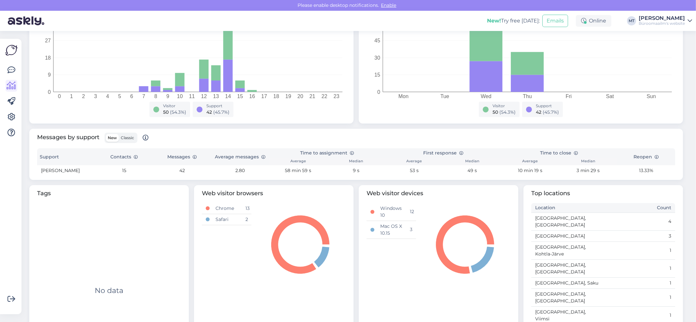
click at [131, 137] on span "Classic" at bounding box center [127, 137] width 13 height 5
click at [119, 134] on input "Classic" at bounding box center [119, 134] width 0 height 0
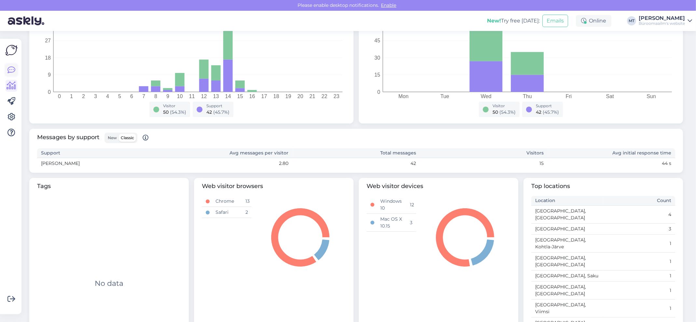
click at [12, 67] on icon at bounding box center [11, 70] width 8 height 8
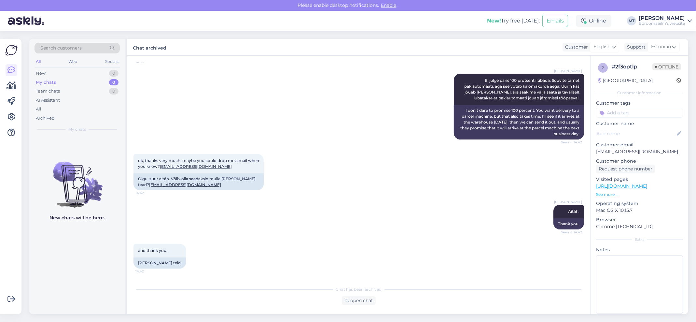
scroll to position [1891, 0]
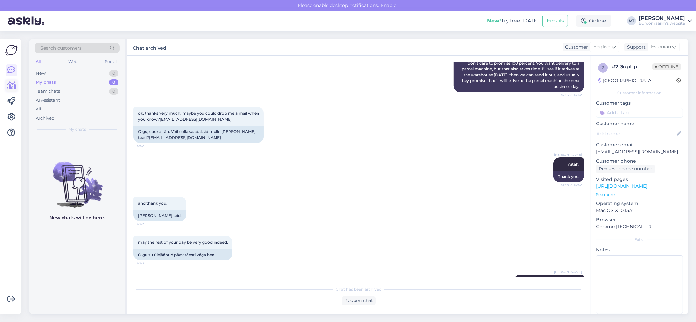
click at [17, 88] on link at bounding box center [12, 86] width 12 height 12
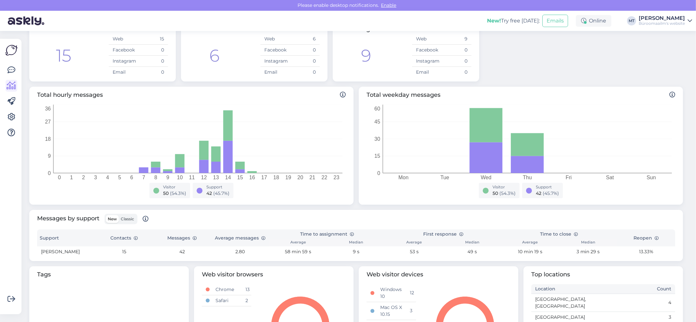
scroll to position [87, 0]
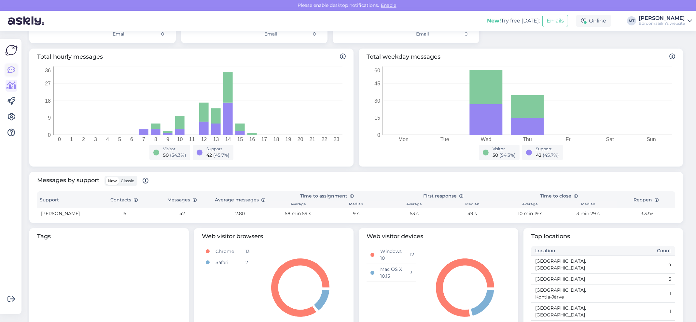
click at [13, 70] on icon at bounding box center [11, 70] width 8 height 8
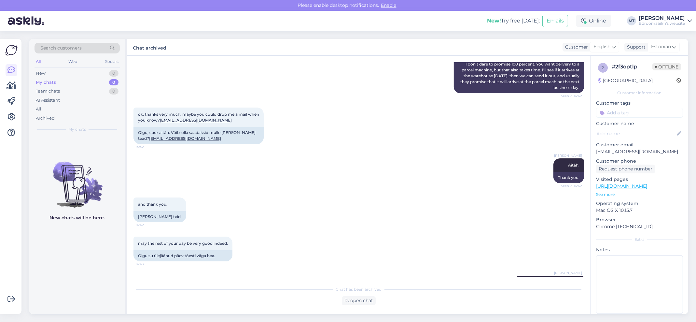
scroll to position [1891, 0]
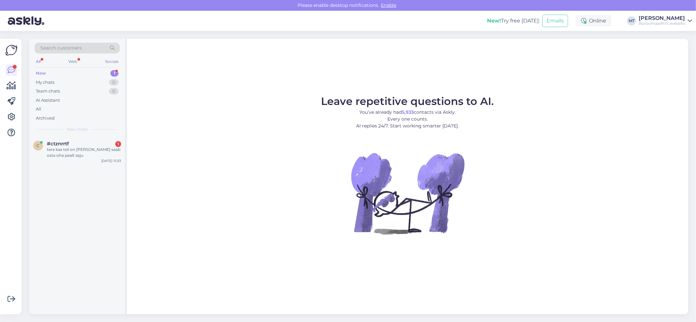
click at [39, 74] on div "New" at bounding box center [41, 73] width 10 height 7
click at [53, 153] on div "tere kas teil on poodi kus saab osta oha pealt asju" at bounding box center [84, 153] width 74 height 12
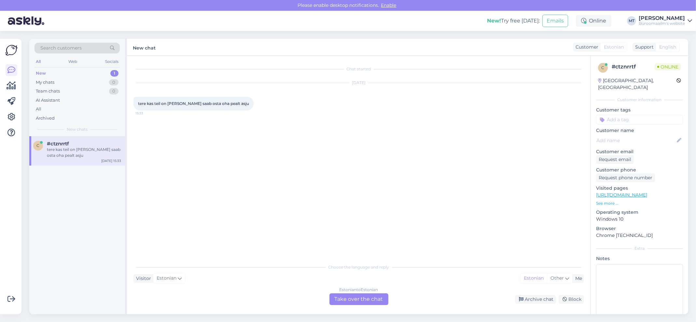
click at [346, 296] on div "Estonian to Estonian Take over the chat" at bounding box center [359, 299] width 59 height 12
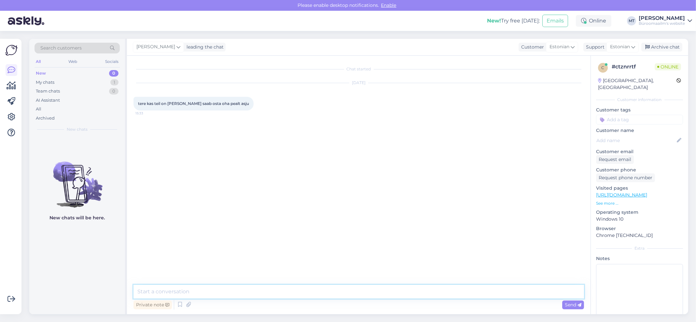
click at [191, 292] on textarea at bounding box center [358, 292] width 451 height 14
click at [212, 291] on textarea "Tere. On ikka." at bounding box center [358, 292] width 451 height 14
paste textarea "https://www.byroomaailm.ee/kauplused"
type textarea "Tere. On ikka. Kaupluste teave https://www.byroomaailm.ee/kauplused"
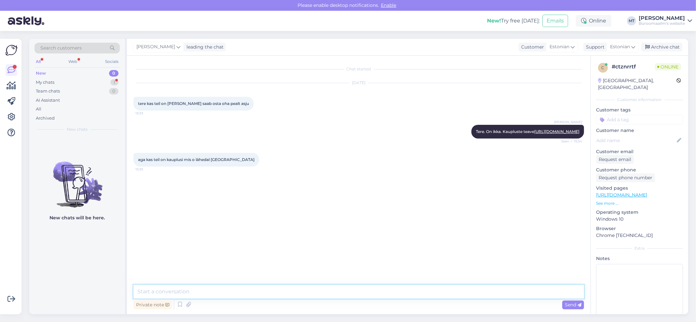
click at [200, 292] on textarea at bounding box center [358, 292] width 451 height 14
click at [276, 293] on textarea "Mustamäel on kadaka selveri kõrval" at bounding box center [358, 292] width 451 height 14
paste textarea "Kadaka tee 56b, Tallinn 12915"
type textarea "Mustamäel on kadaka selveri kõrval Kadaka tee 56b, Tallinn 12915"
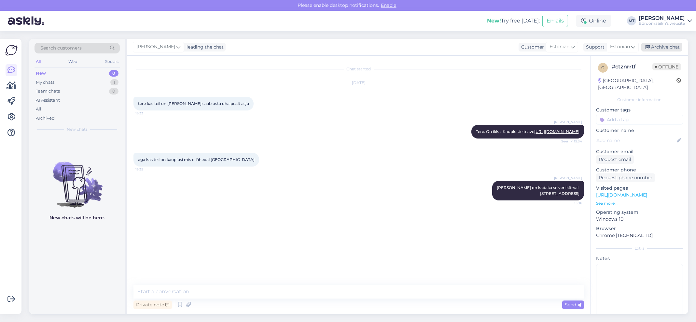
click at [668, 43] on div "Archive chat" at bounding box center [661, 47] width 41 height 9
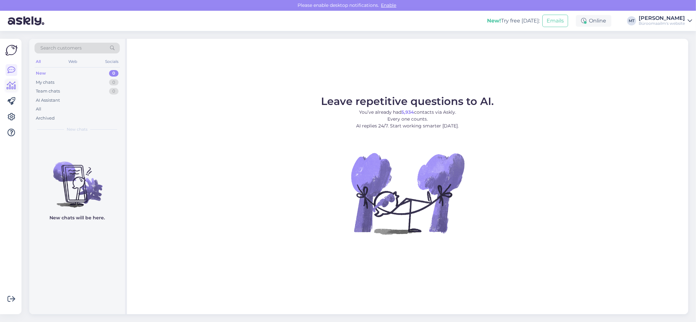
click at [8, 89] on icon at bounding box center [11, 86] width 9 height 8
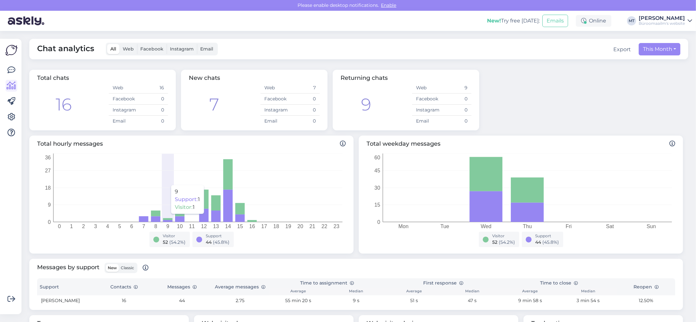
scroll to position [130, 0]
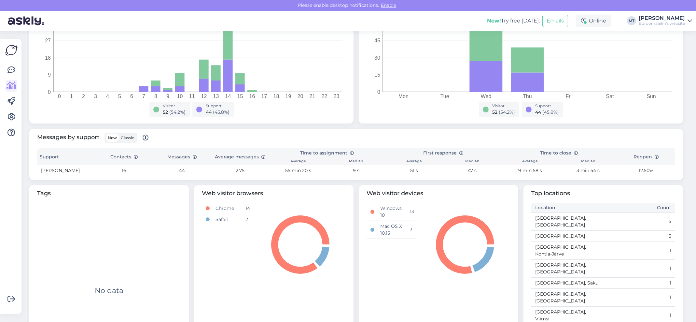
click at [124, 138] on span "Classic" at bounding box center [127, 137] width 13 height 5
click at [119, 134] on input "Classic" at bounding box center [119, 134] width 0 height 0
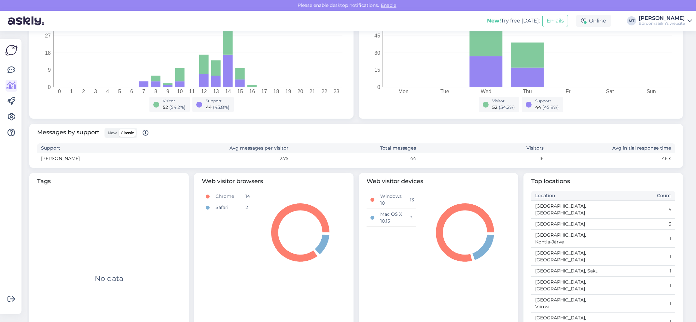
scroll to position [139, 0]
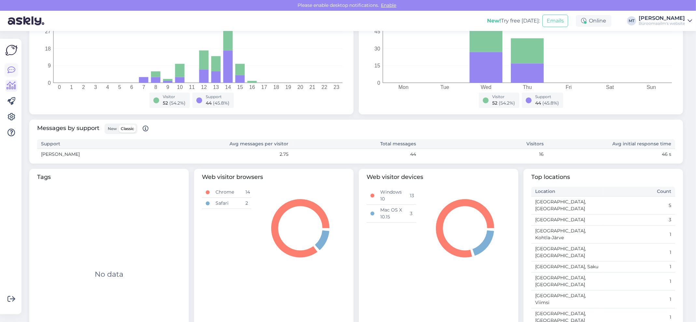
click at [7, 70] on link at bounding box center [12, 70] width 12 height 12
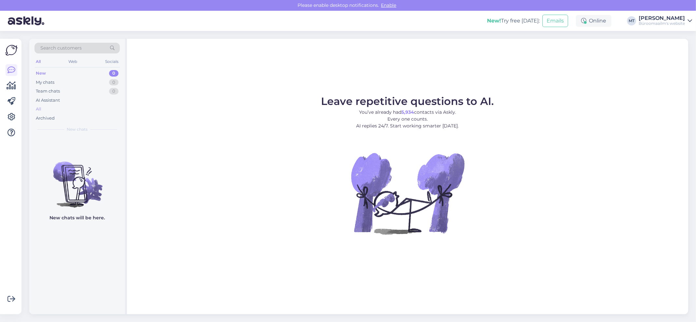
click at [40, 110] on div "All" at bounding box center [39, 109] width 6 height 7
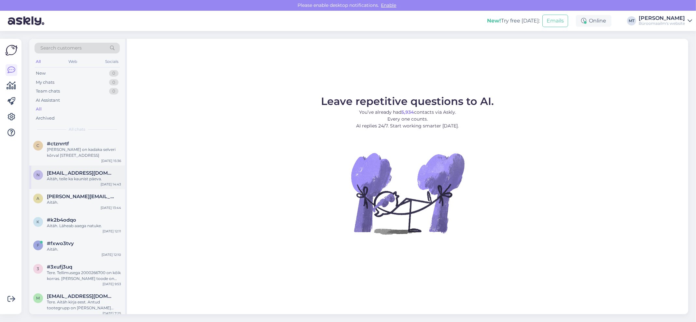
click at [75, 177] on div "Aitäh, teile ka kaunist päeva." at bounding box center [84, 179] width 74 height 6
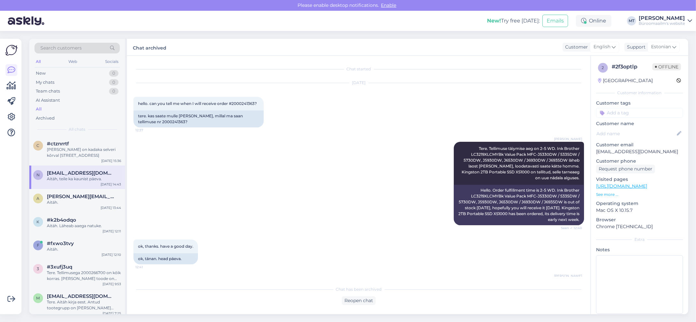
scroll to position [1891, 0]
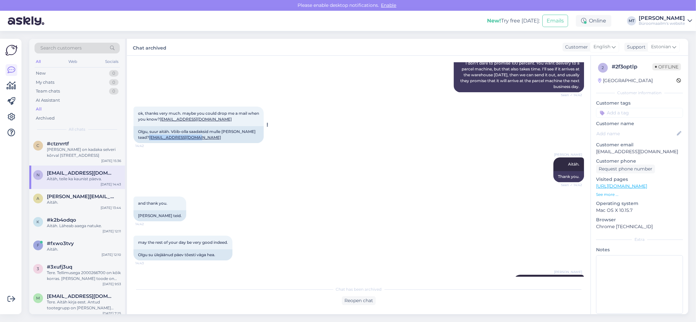
drag, startPoint x: 197, startPoint y: 110, endPoint x: 137, endPoint y: 109, distance: 60.6
click at [137, 126] on div "Olgu, suur aitäh. Võib-olla saadaksid mulle [PERSON_NAME] tead? [EMAIL_ADDRESS]…" at bounding box center [198, 134] width 130 height 17
copy link "[EMAIL_ADDRESS][DOMAIN_NAME]"
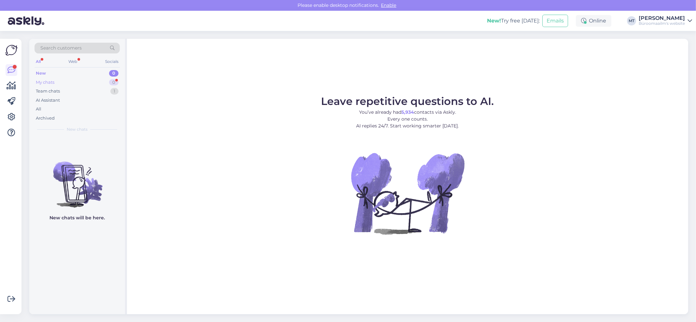
click at [42, 81] on div "My chats" at bounding box center [45, 82] width 19 height 7
click at [46, 91] on div "Team chats" at bounding box center [48, 91] width 24 height 7
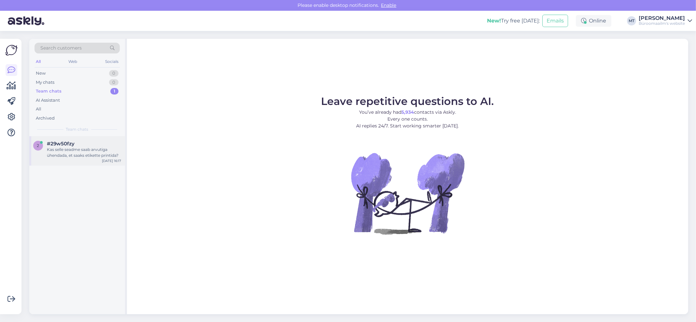
click at [63, 149] on div "Kas selle seadme saab arvutiga ühendada, et saaks etikette printida?" at bounding box center [84, 153] width 74 height 12
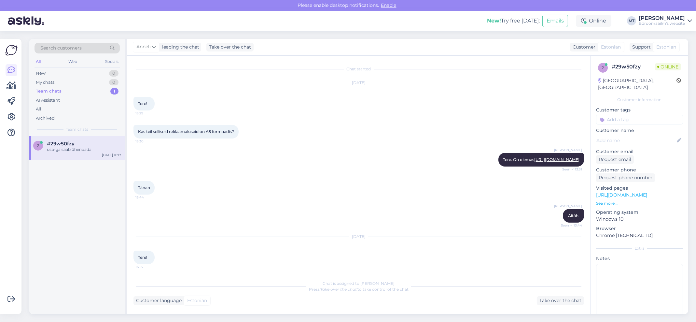
scroll to position [136, 0]
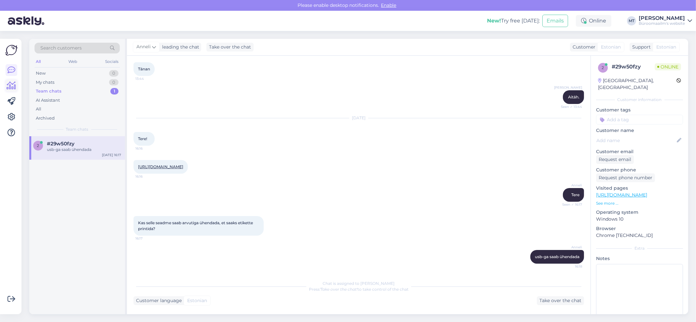
click at [10, 85] on icon at bounding box center [11, 86] width 9 height 8
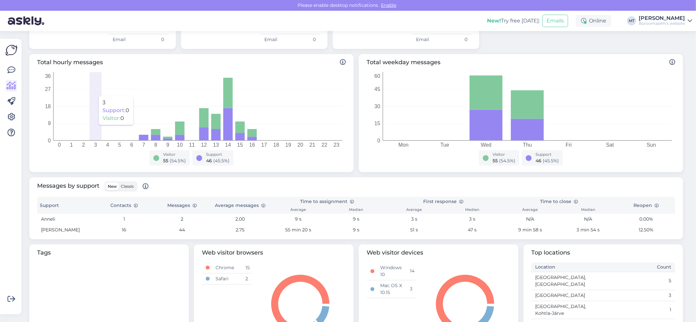
scroll to position [87, 0]
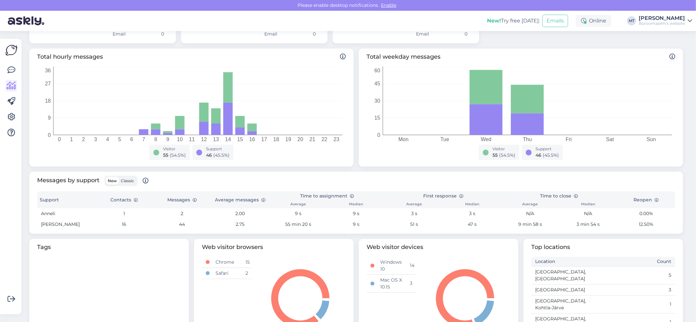
click at [127, 180] on span "Classic" at bounding box center [127, 180] width 13 height 5
click at [119, 177] on input "Classic" at bounding box center [119, 177] width 0 height 0
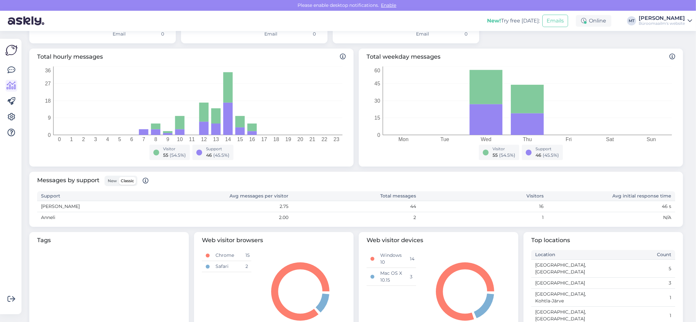
click at [127, 180] on span "Classic" at bounding box center [127, 180] width 13 height 5
click at [119, 177] on input "Classic" at bounding box center [119, 177] width 0 height 0
click at [4, 69] on div "Get more Your checklist to get more value from Askly. Close Connect FB and IG m…" at bounding box center [10, 176] width 21 height 275
click at [10, 87] on icon at bounding box center [11, 86] width 9 height 8
click at [11, 71] on icon at bounding box center [11, 70] width 8 height 8
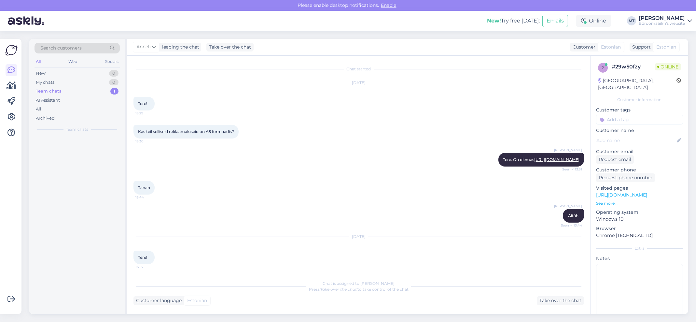
scroll to position [136, 0]
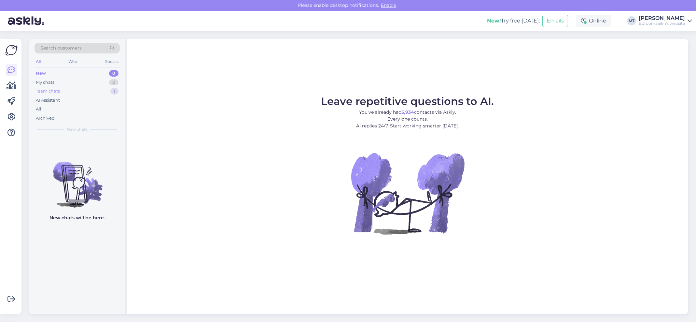
click at [41, 91] on div "Team chats" at bounding box center [48, 91] width 24 height 7
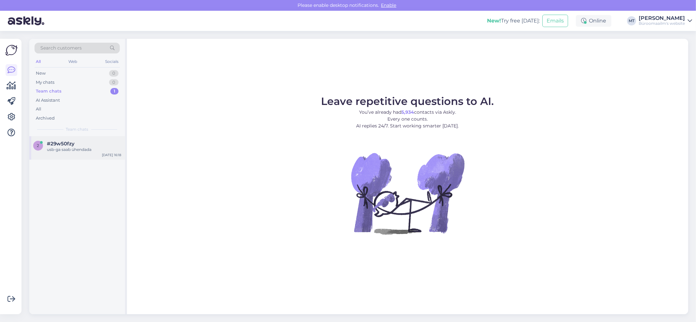
click at [56, 148] on div "usb-ga saab ühendada" at bounding box center [84, 150] width 74 height 6
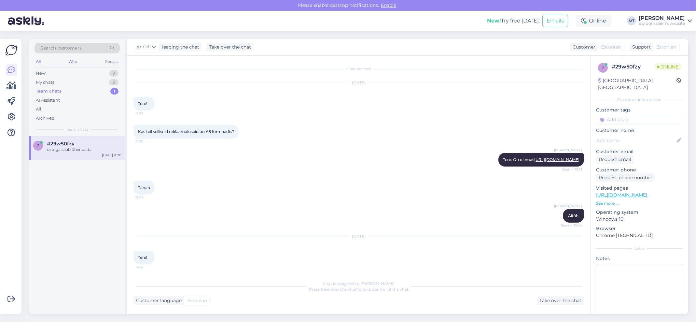
scroll to position [136, 0]
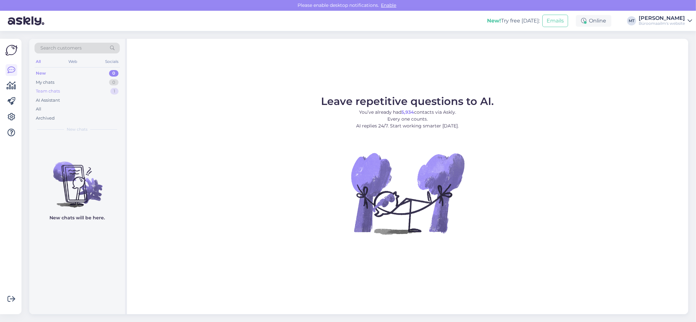
click at [43, 90] on div "Team chats" at bounding box center [48, 91] width 24 height 7
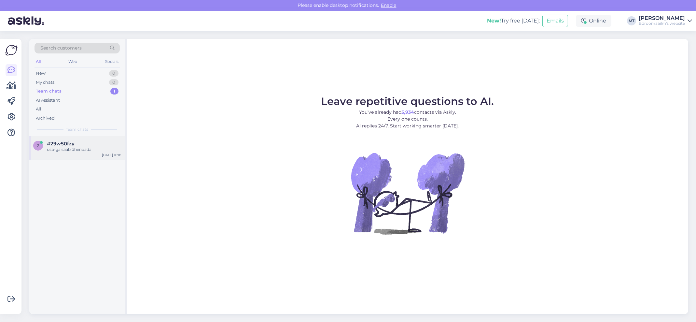
click at [56, 146] on span "#29w50fzy" at bounding box center [61, 144] width 28 height 6
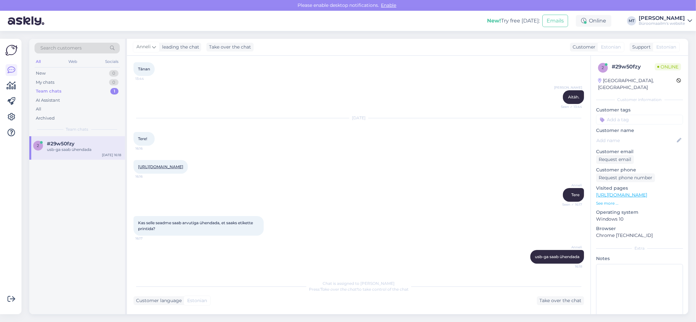
scroll to position [136, 0]
click at [14, 70] on icon at bounding box center [11, 70] width 8 height 8
